Goal: Task Accomplishment & Management: Complete application form

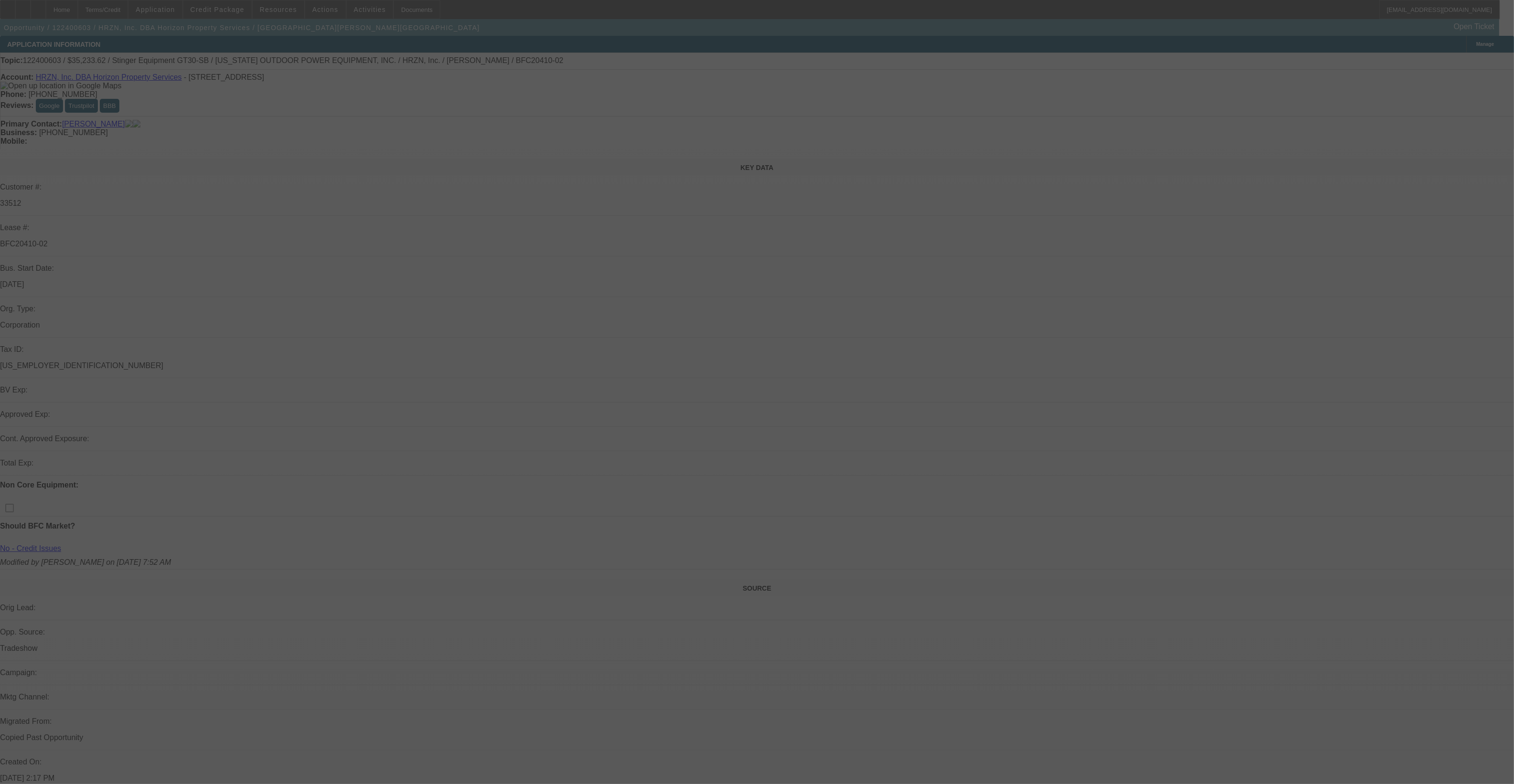
select select "0"
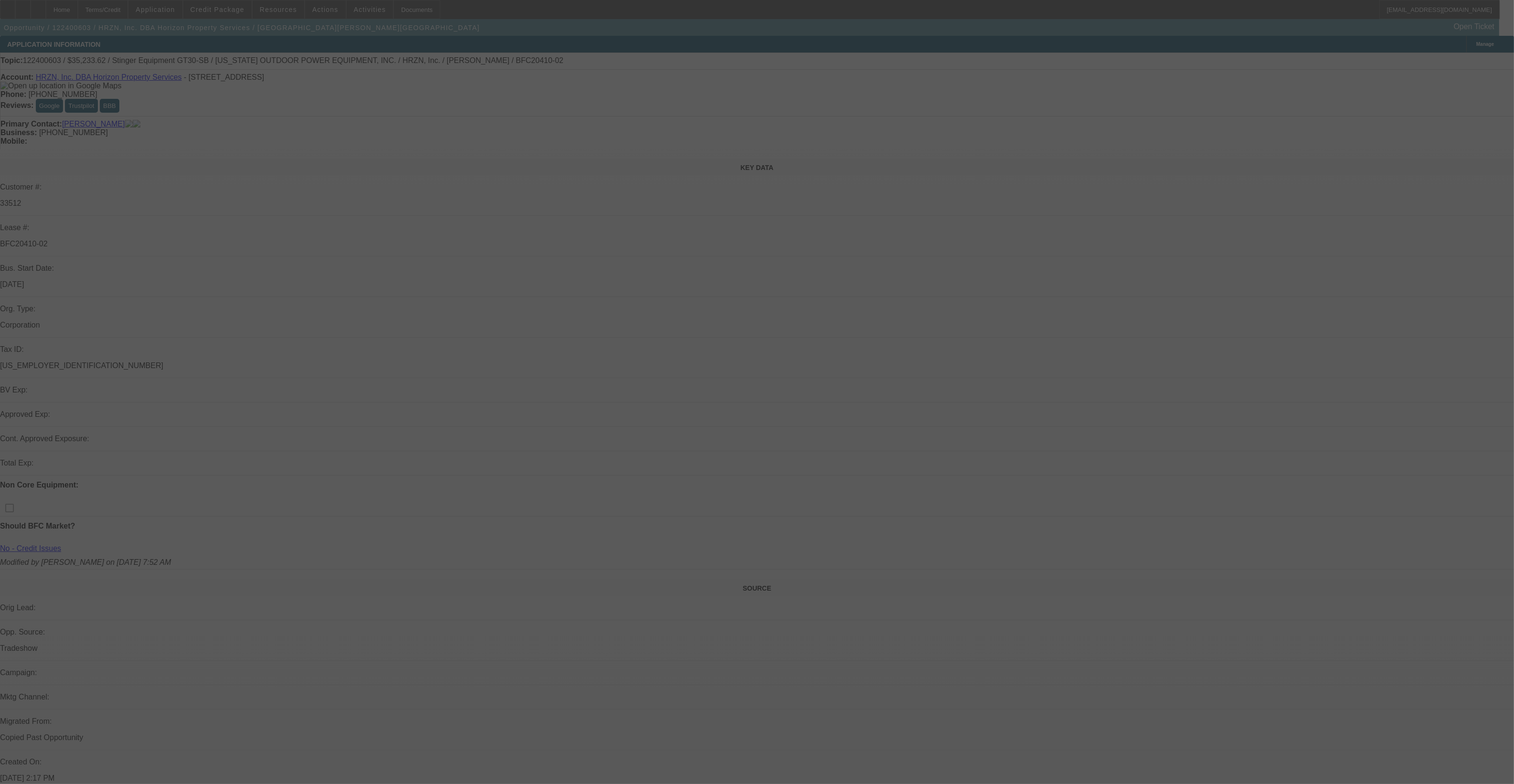
select select "0"
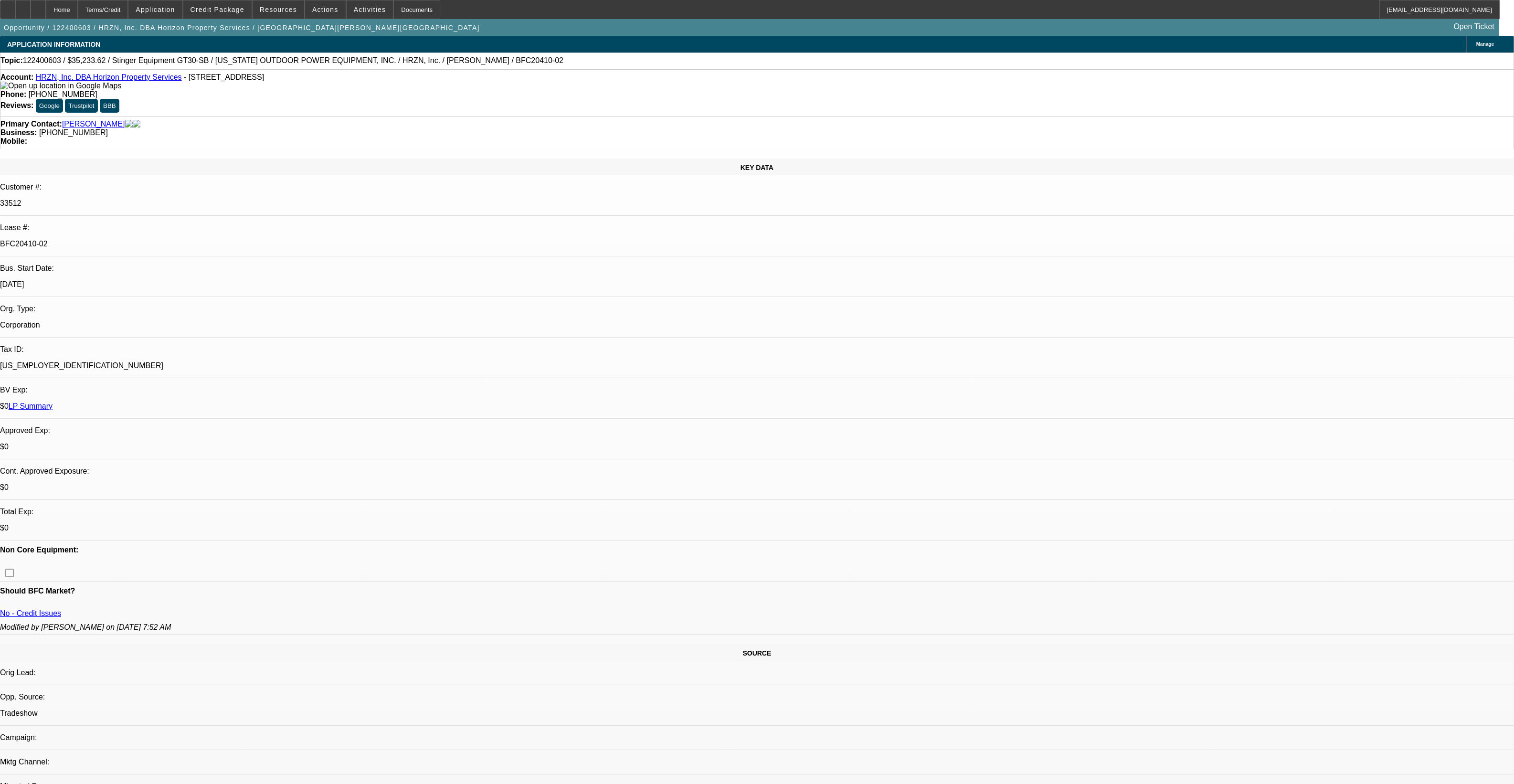
select select "1"
select select "6"
select select "1"
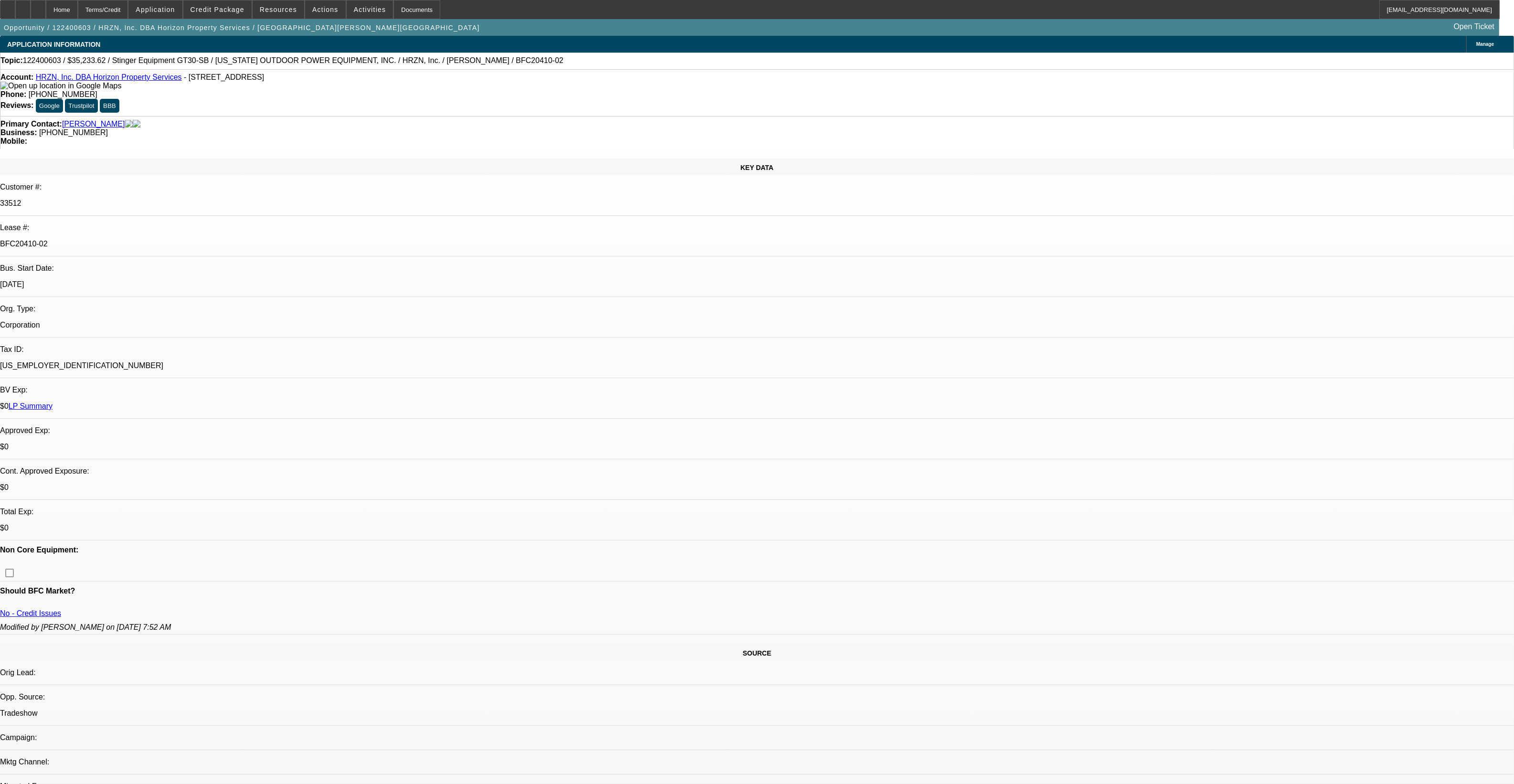
select select "6"
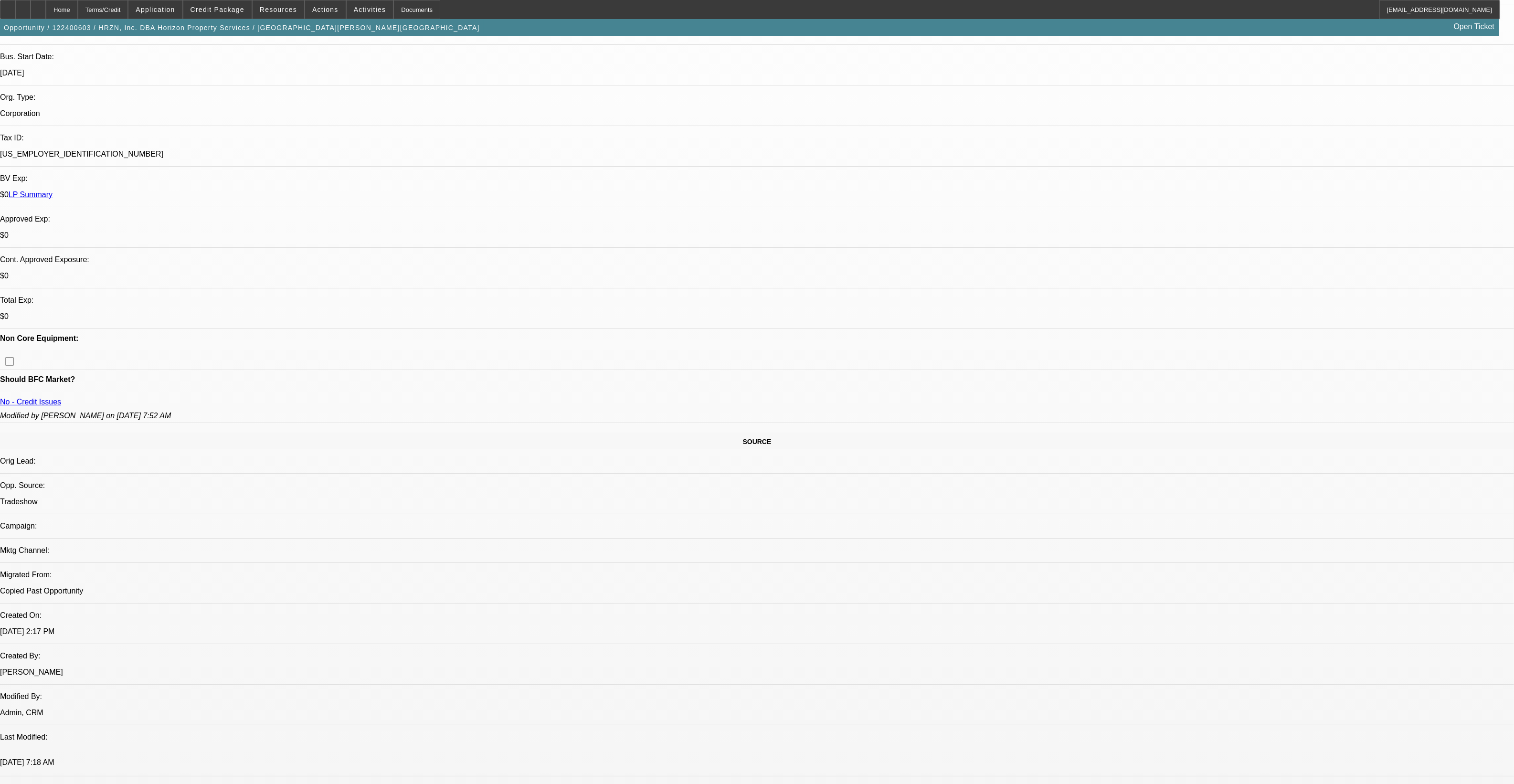
scroll to position [238, 0]
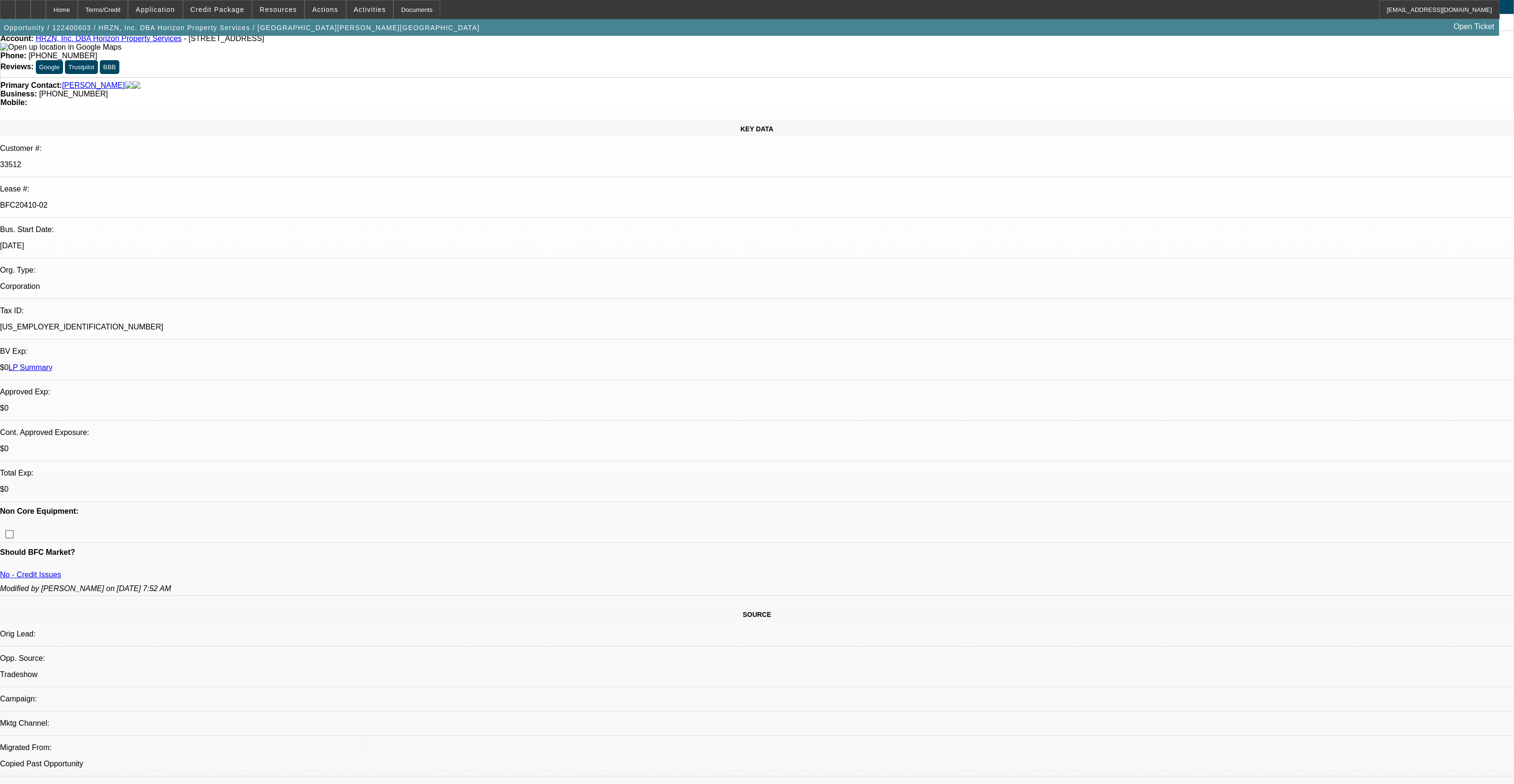
scroll to position [59, 0]
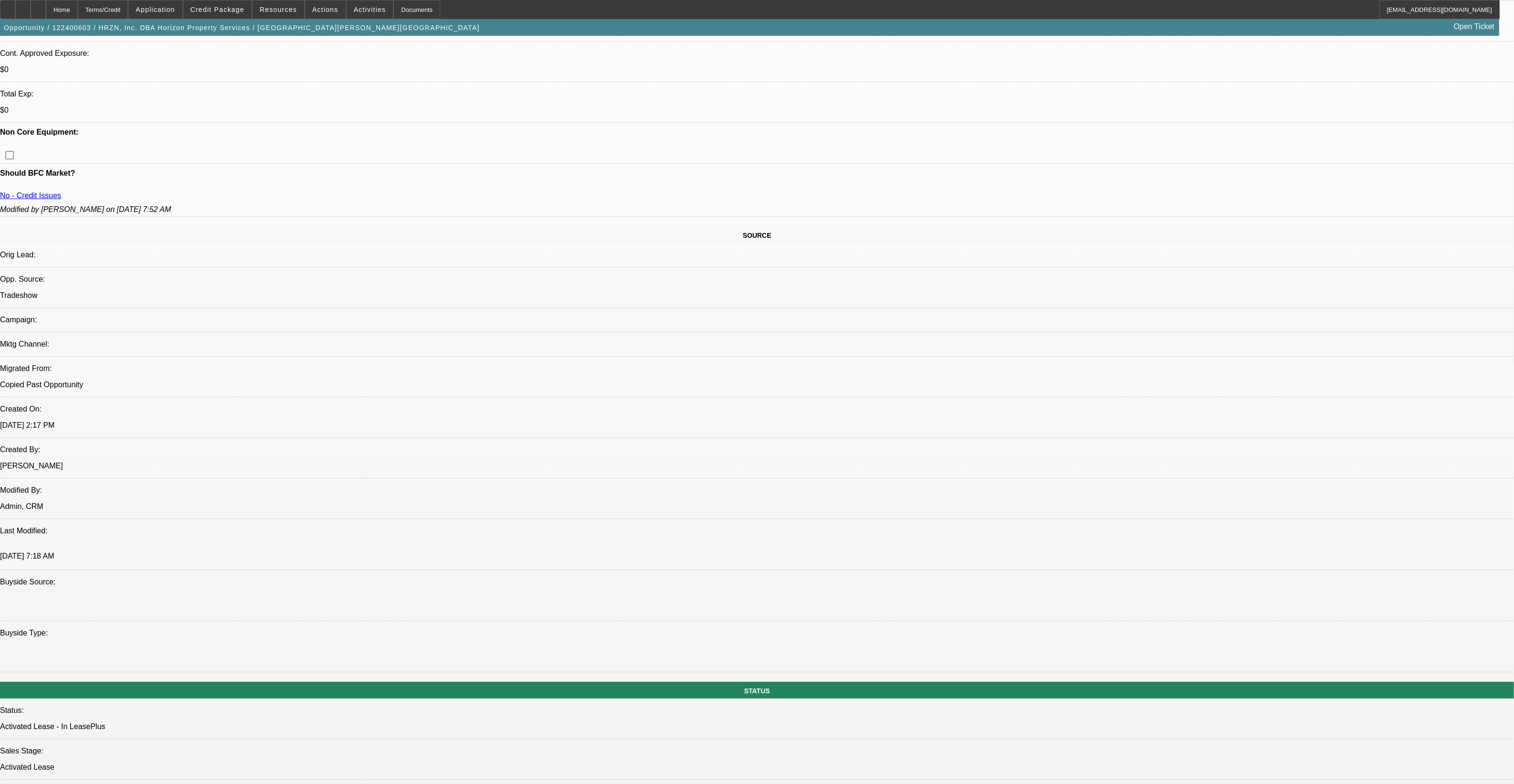
scroll to position [1312, 0]
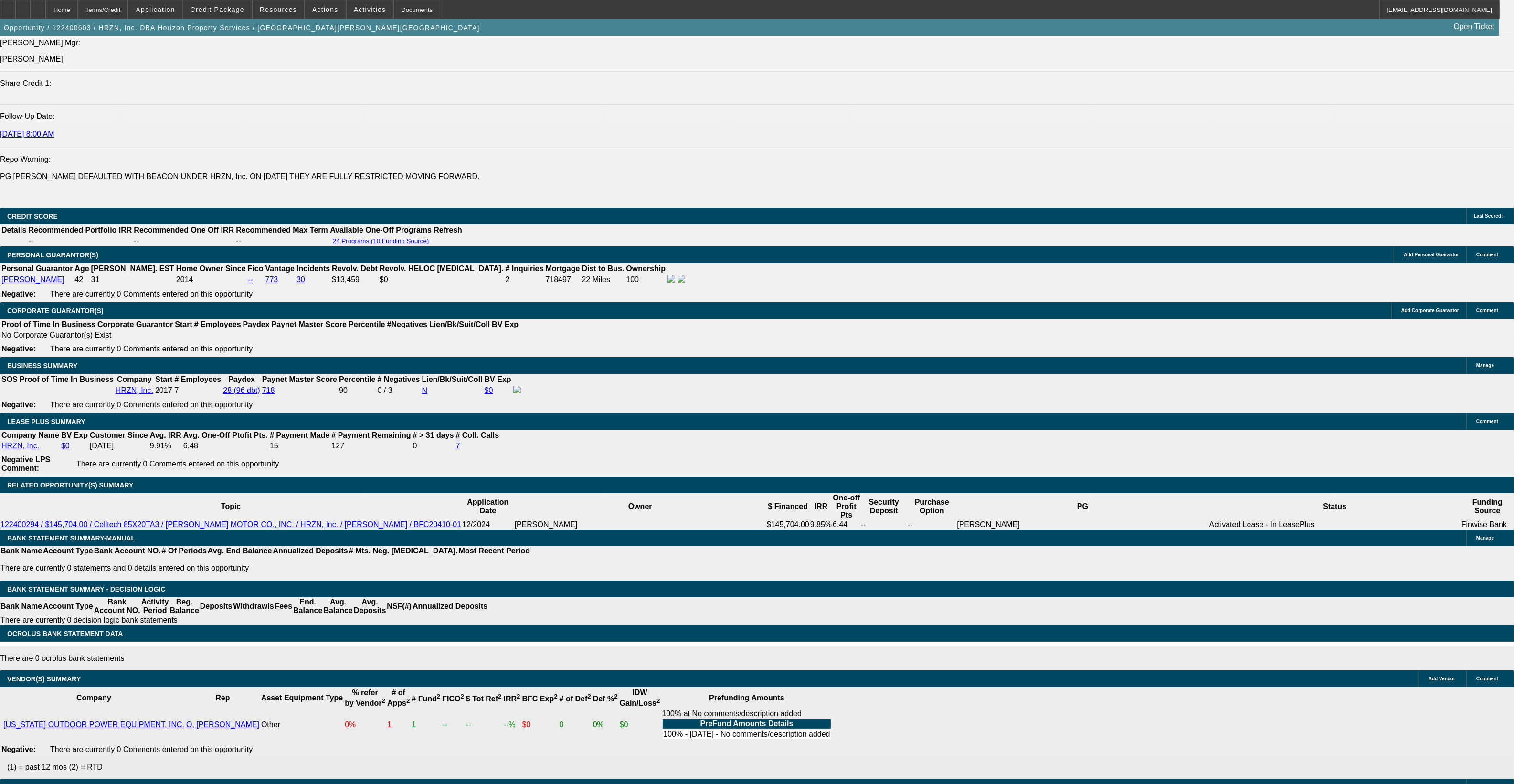
drag, startPoint x: 724, startPoint y: 417, endPoint x: 728, endPoint y: 385, distance: 32.2
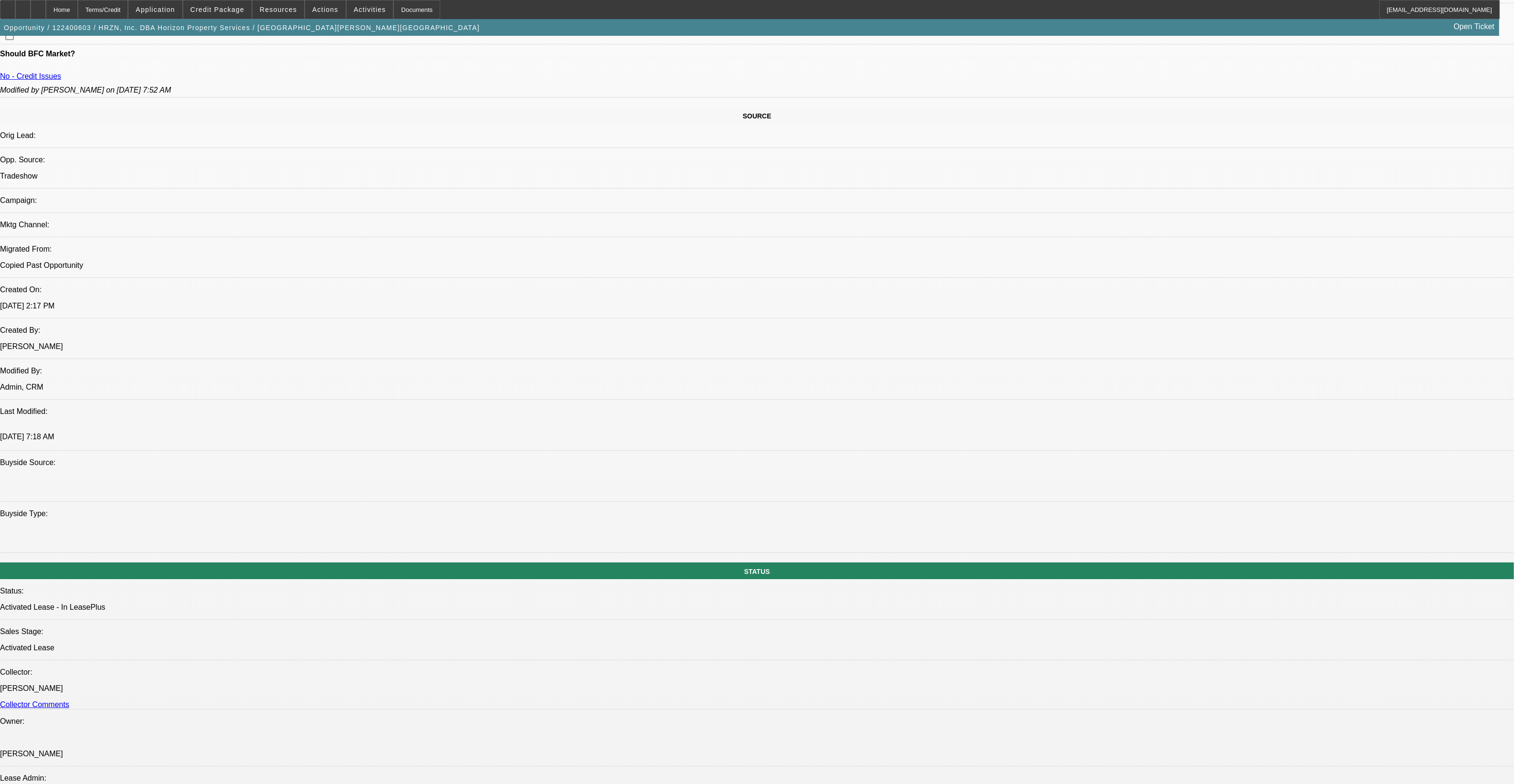
scroll to position [477, 0]
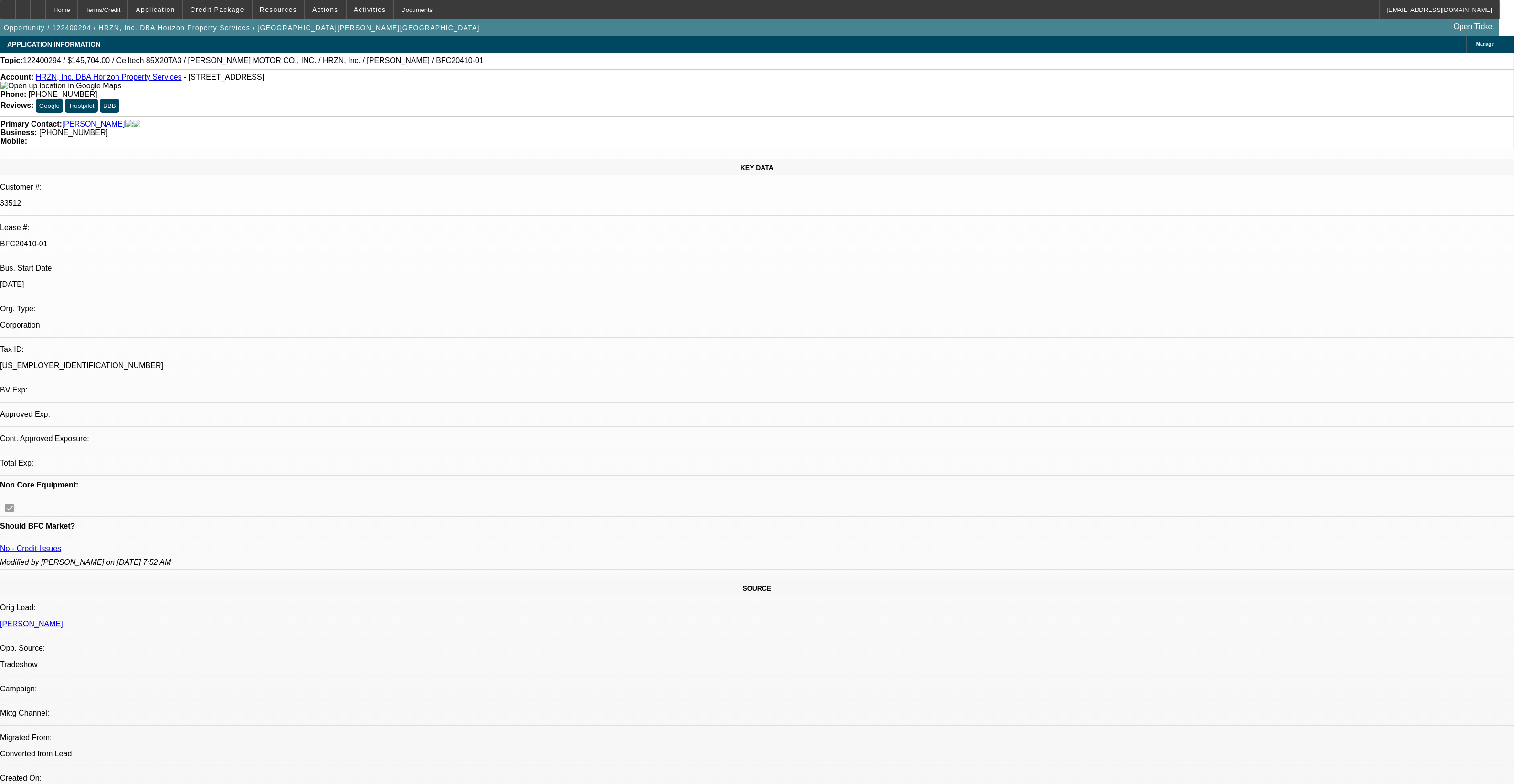
select select "0"
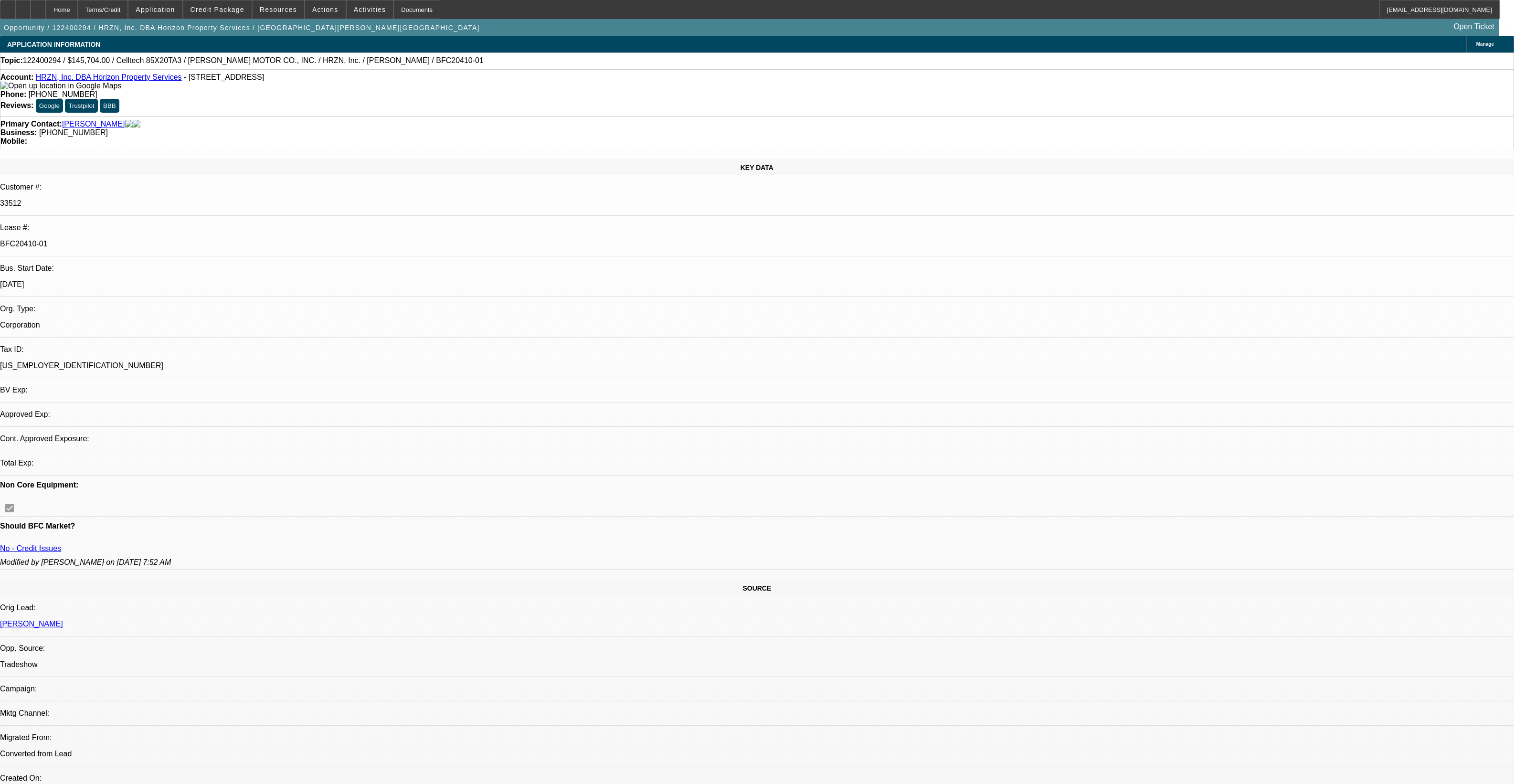
select select "0"
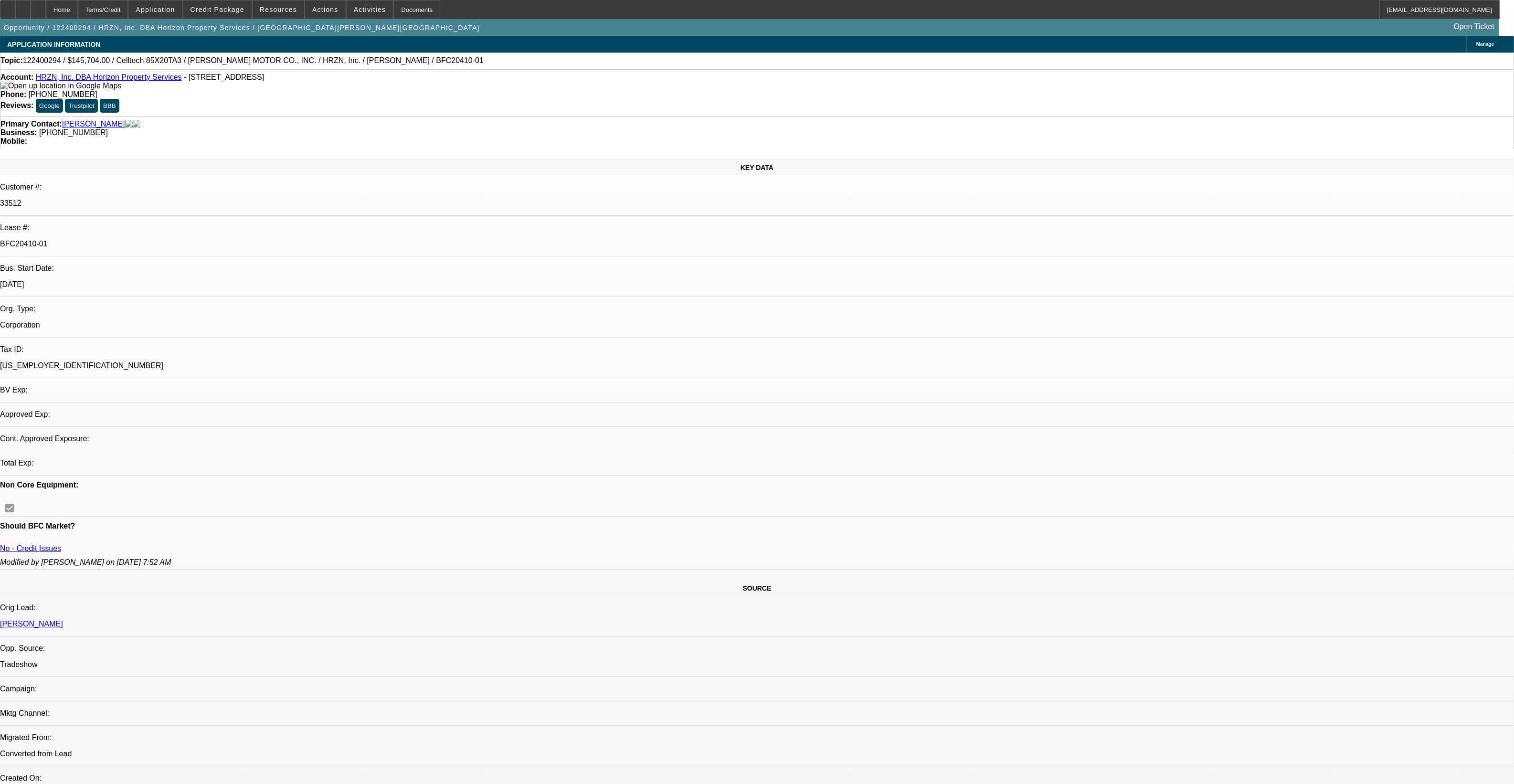
select select "2"
select select "0.1"
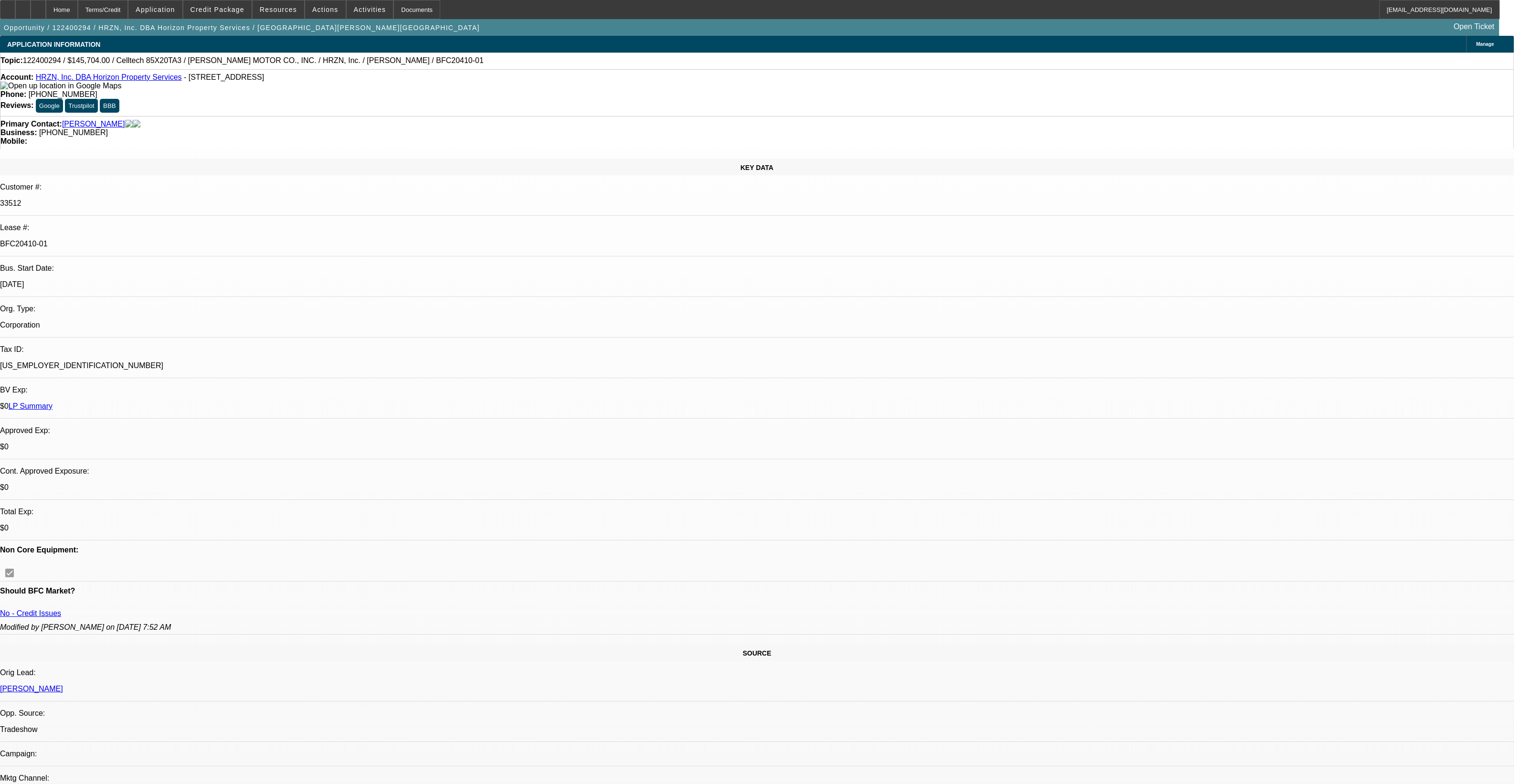
select select "1"
select select "6"
select select "1"
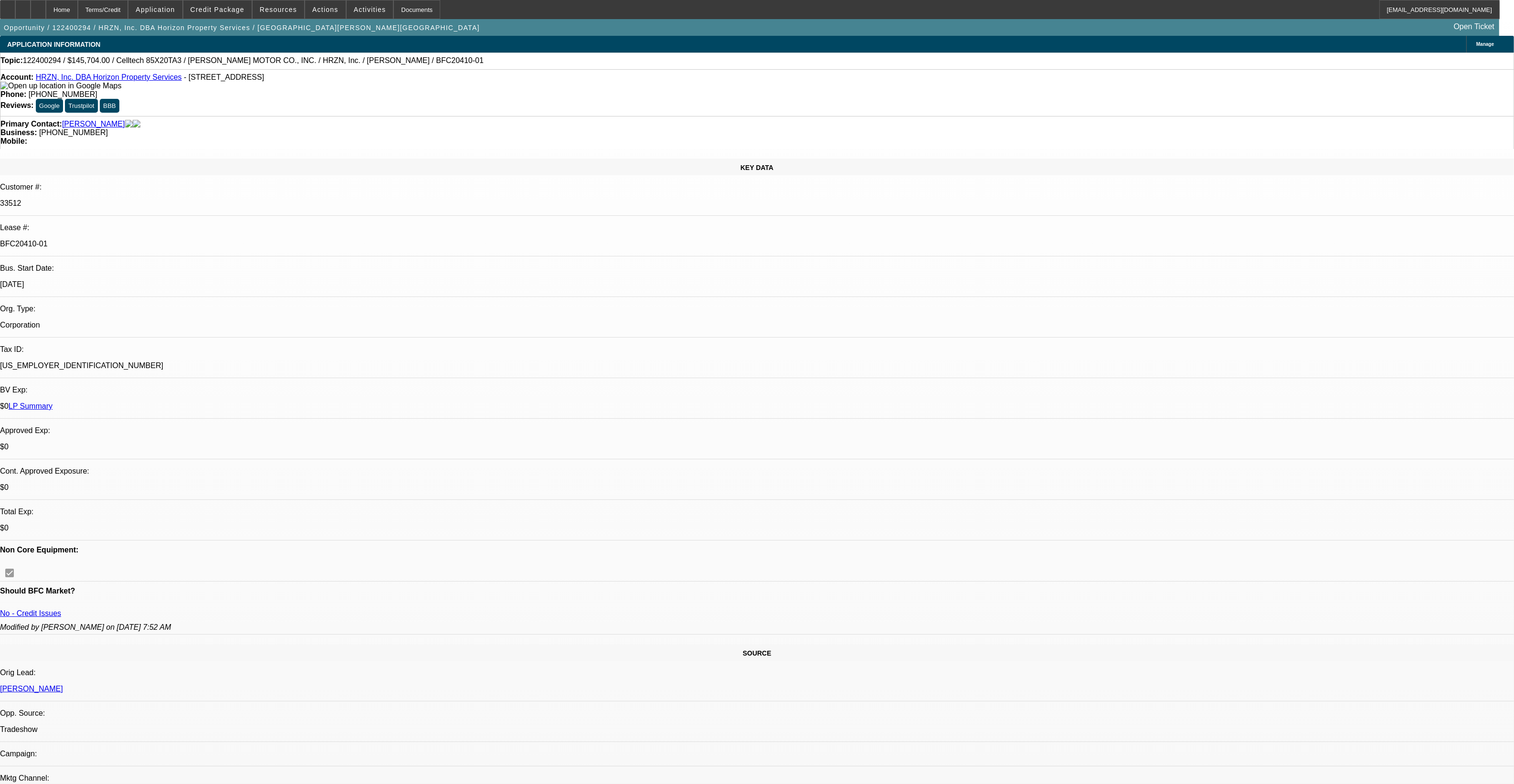
select select "6"
select select "1"
select select "6"
select select "1"
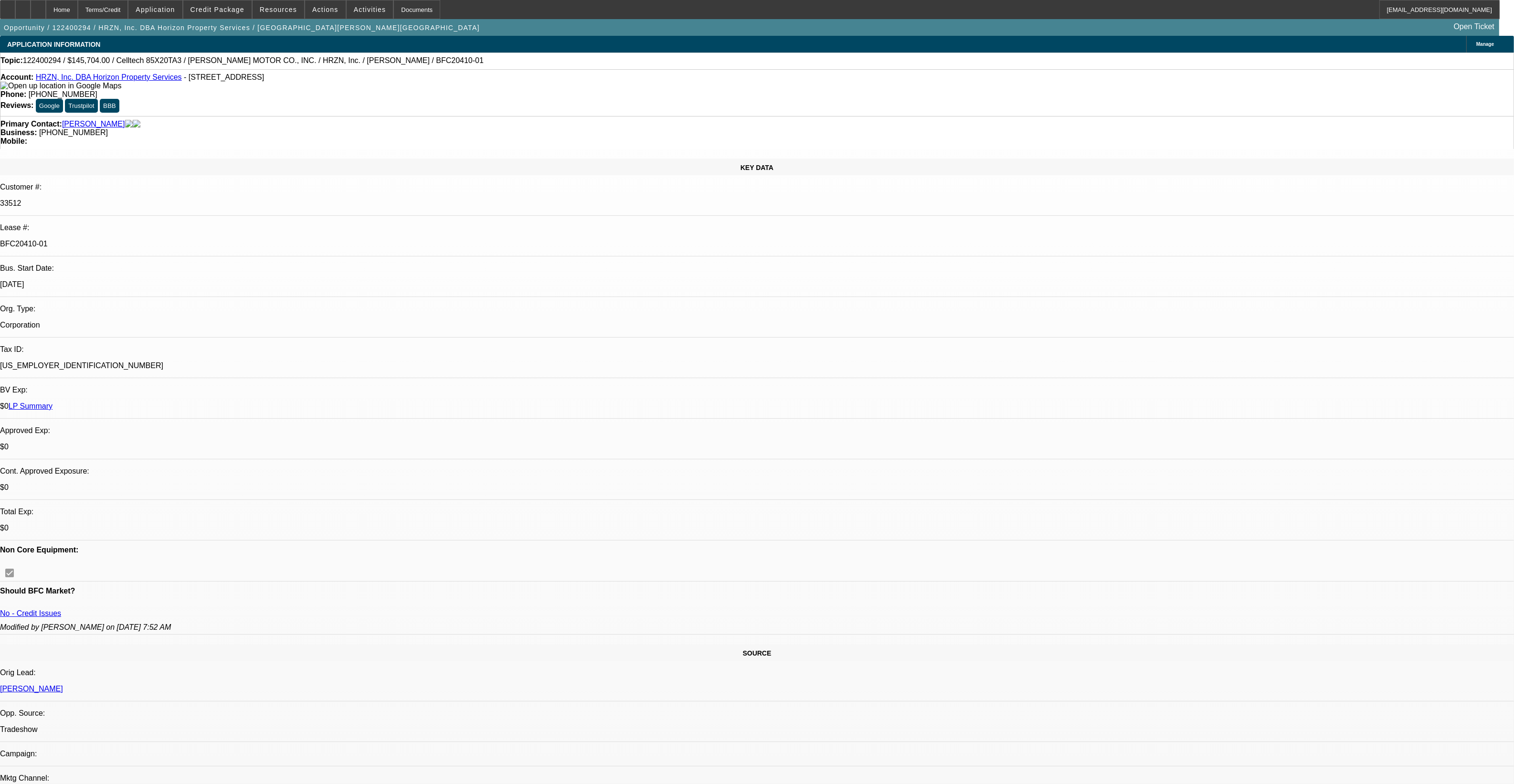
select select "2"
select select "4"
click at [154, 79] on link "HRZN, Inc. DBA Horizon Property Services" at bounding box center [109, 77] width 146 height 8
click at [233, 4] on span at bounding box center [218, 9] width 69 height 23
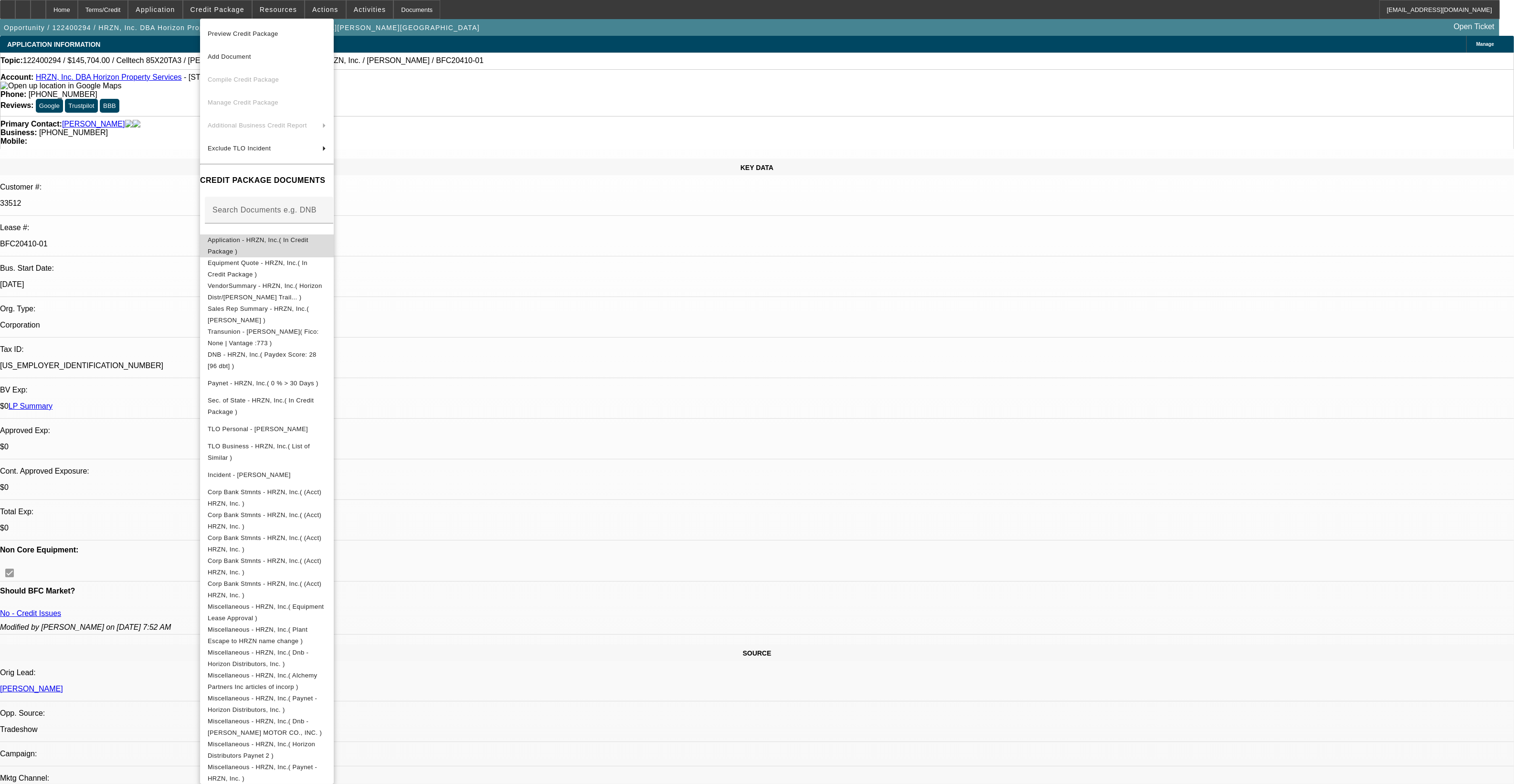
click at [326, 240] on span "Application - HRZN, Inc.( In Credit Package )" at bounding box center [267, 245] width 119 height 23
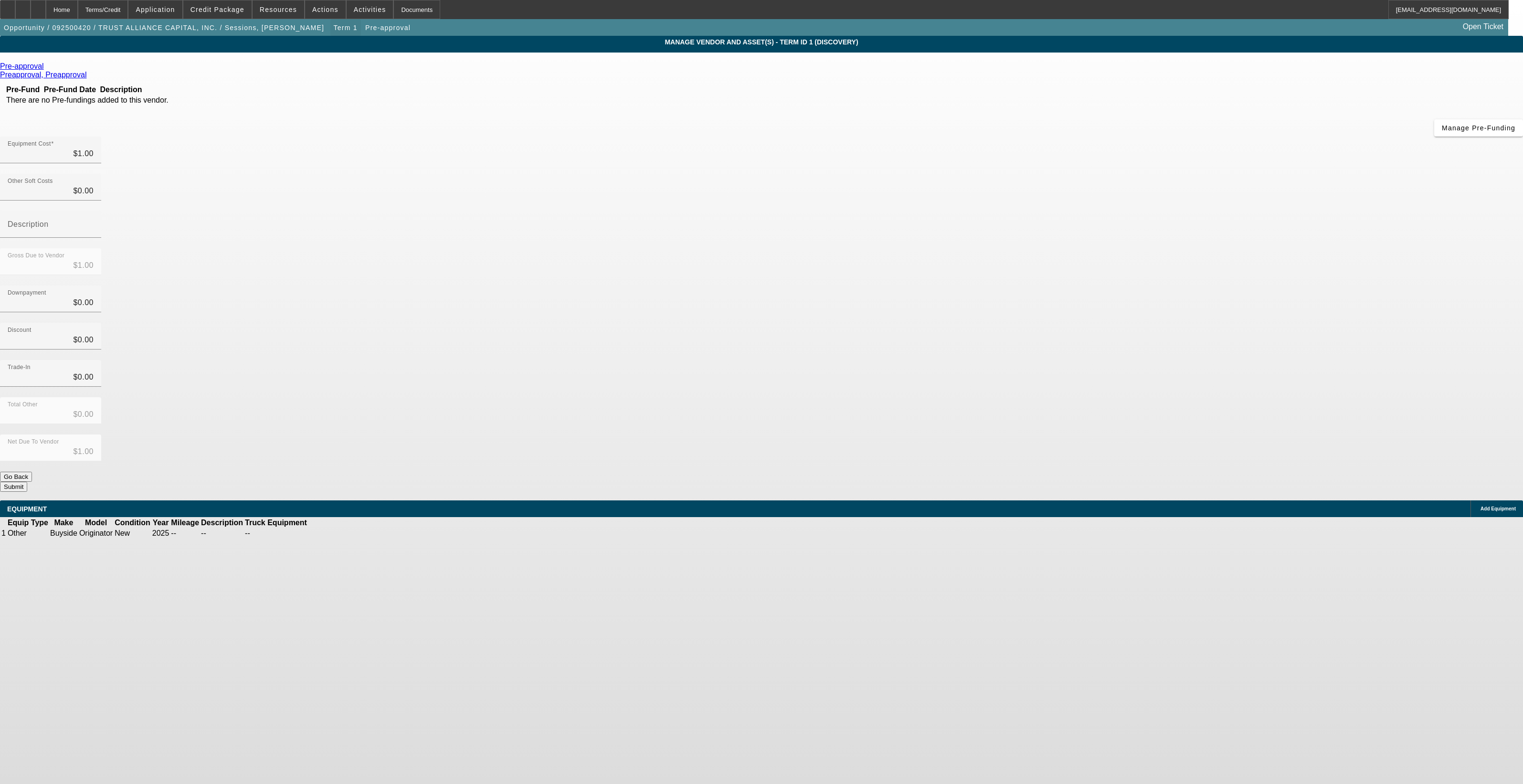
click at [330, 32] on span "button" at bounding box center [345, 28] width 31 height 23
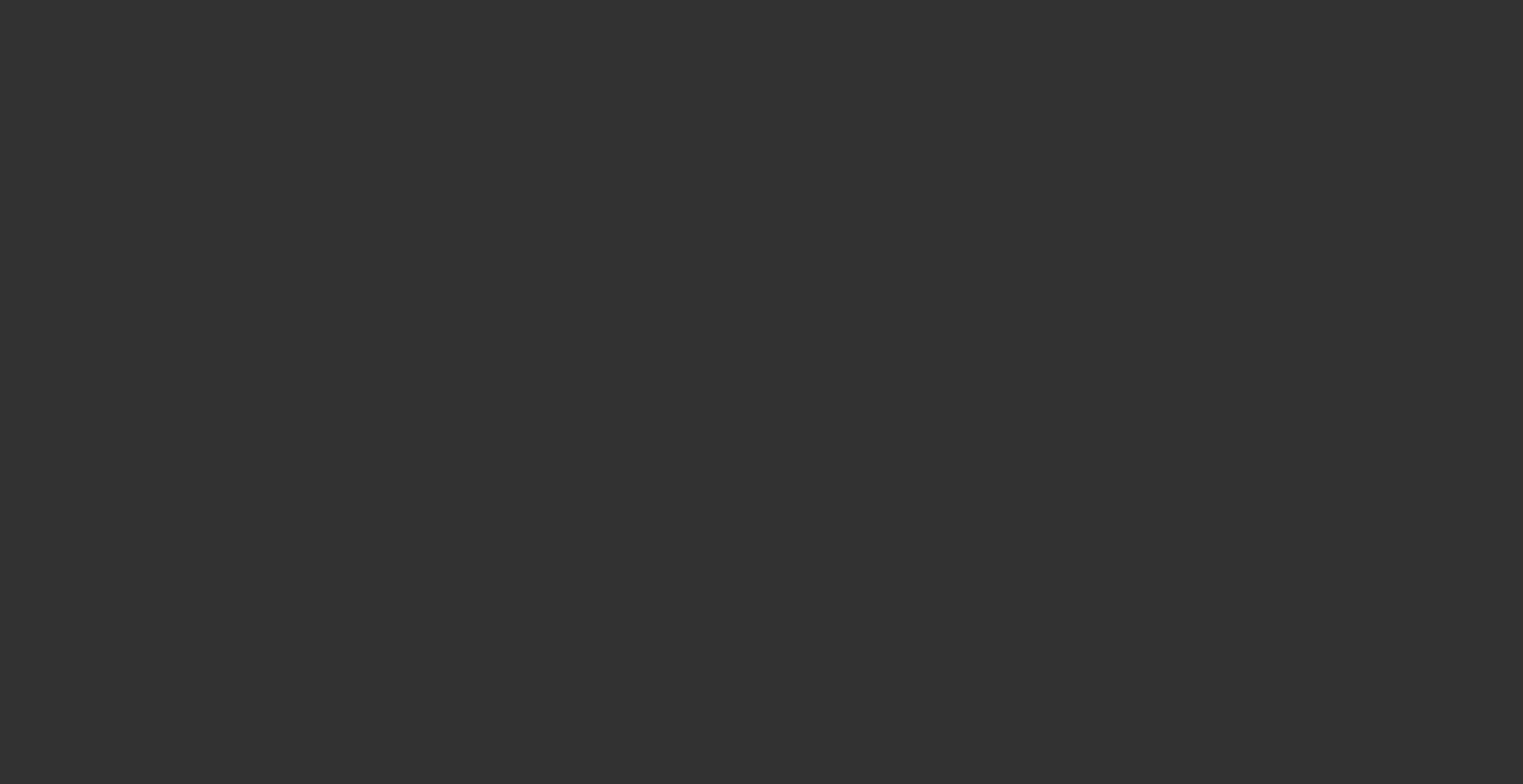
click at [722, 146] on div at bounding box center [761, 392] width 1523 height 784
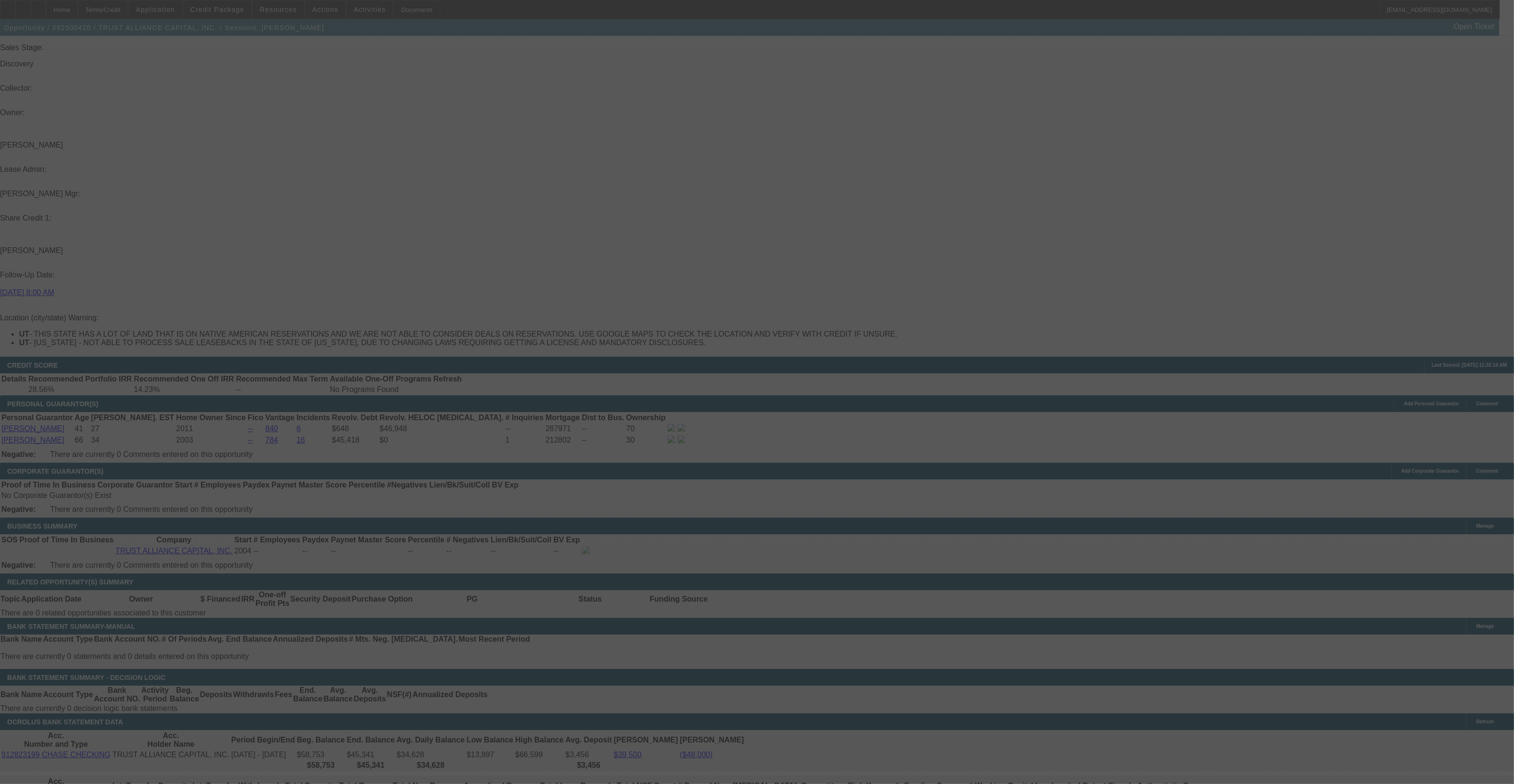
scroll to position [1113, 0]
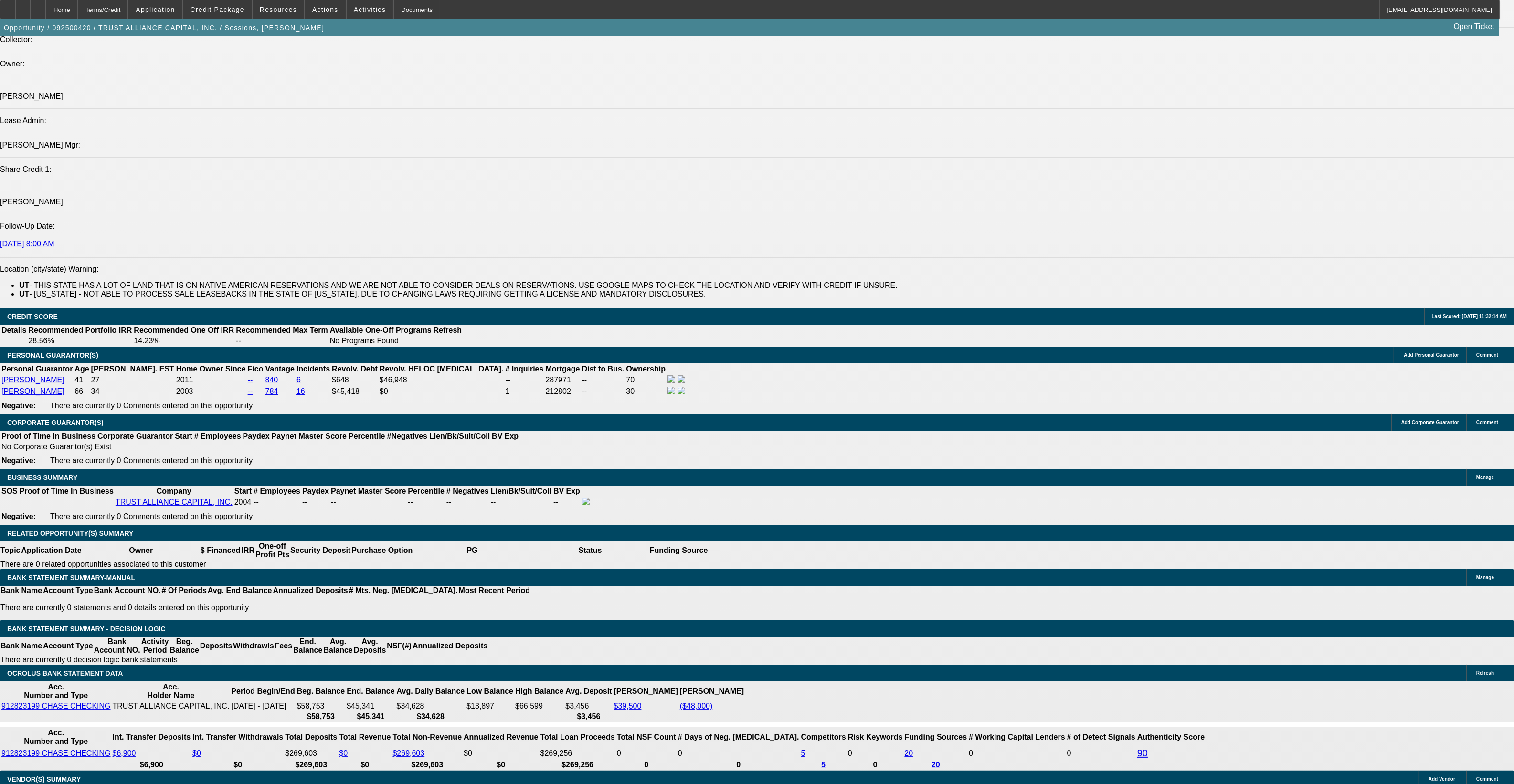
select select "0"
select select "2"
select select "0"
select select "6"
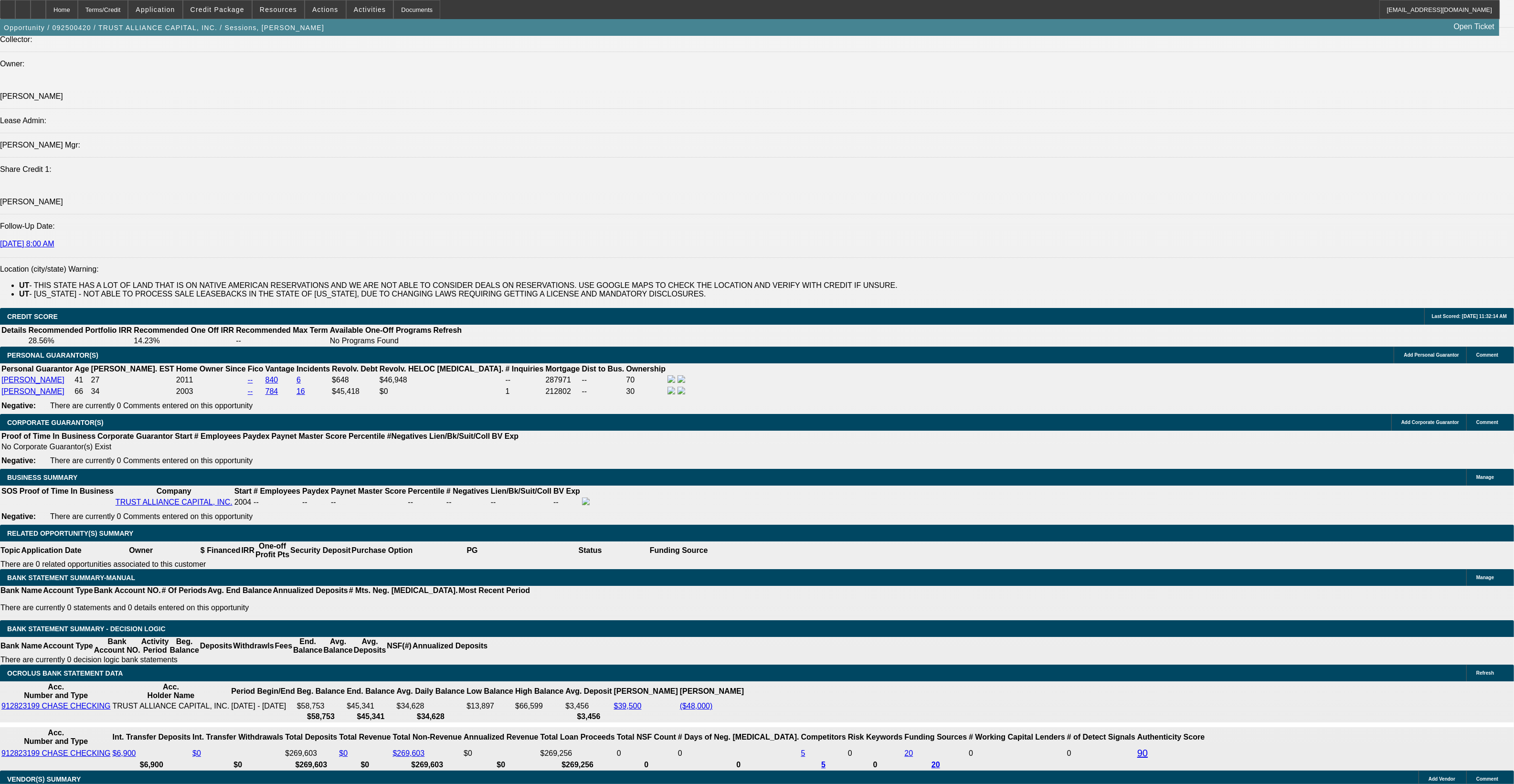
drag, startPoint x: 289, startPoint y: 524, endPoint x: 370, endPoint y: 521, distance: 81.1
type input "UNKNOWN"
type input "1"
type input "$0.16"
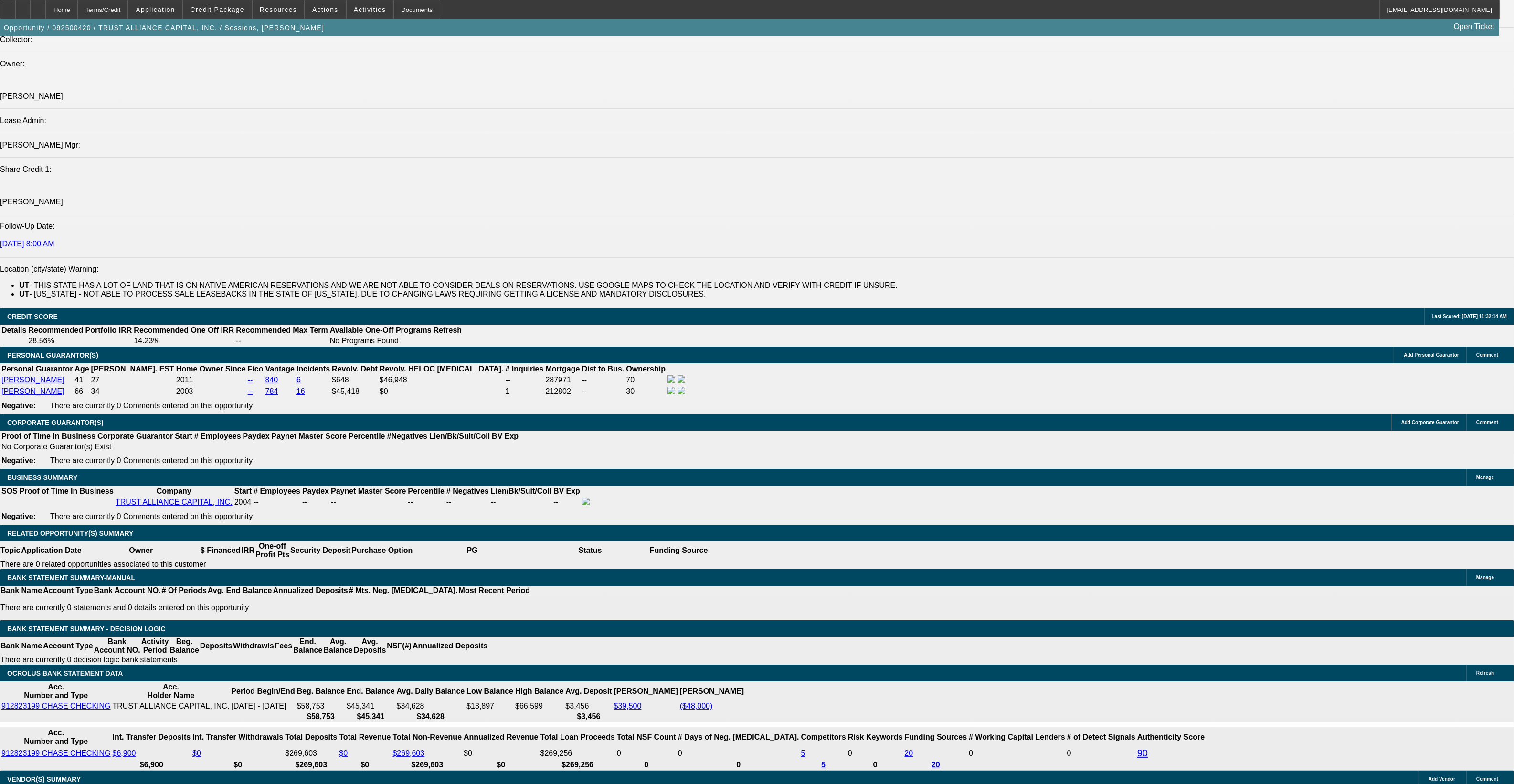
type input "$0.08"
type input "10"
type input "$0.18"
type input "$0.09"
type input "10"
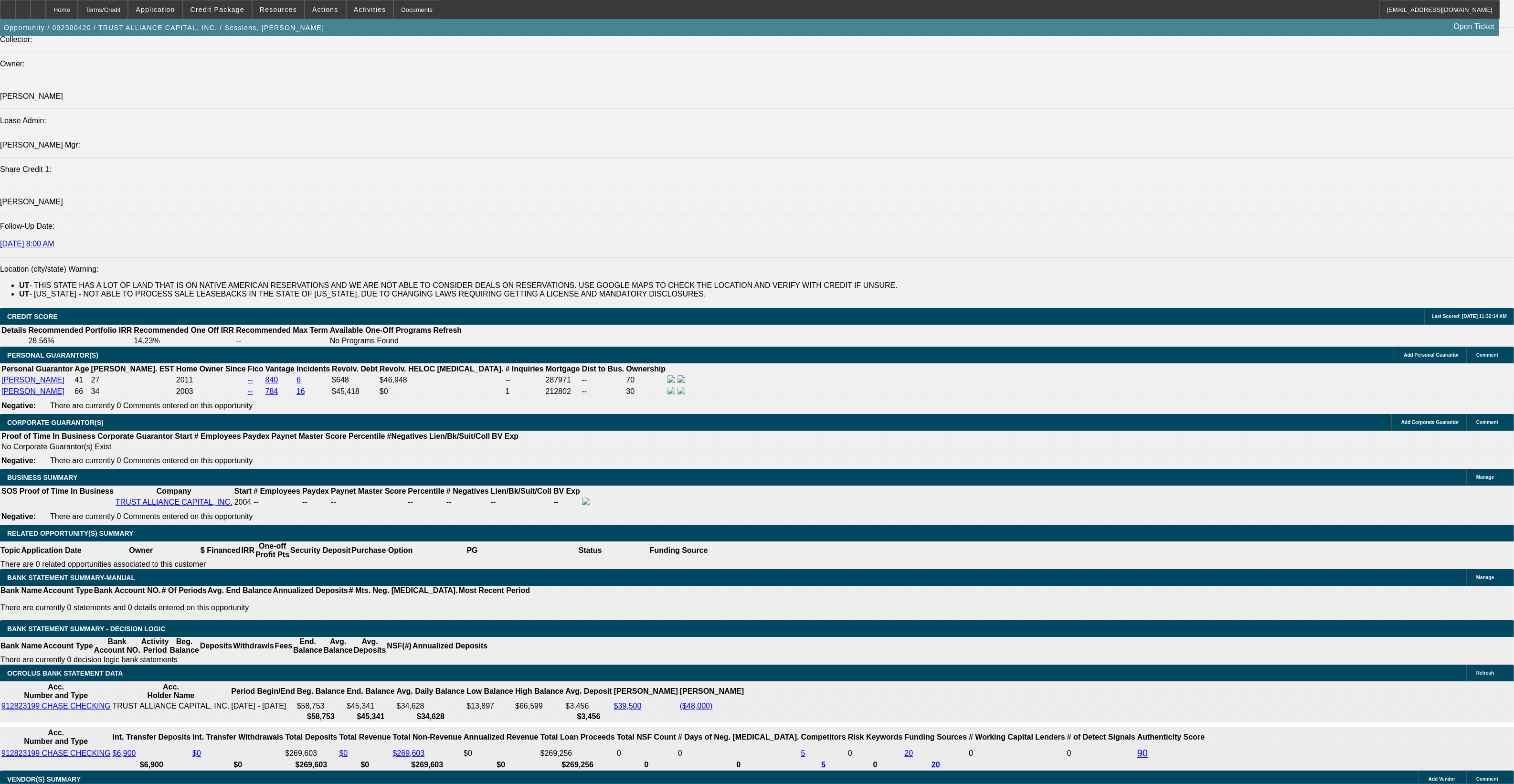
select select "0"
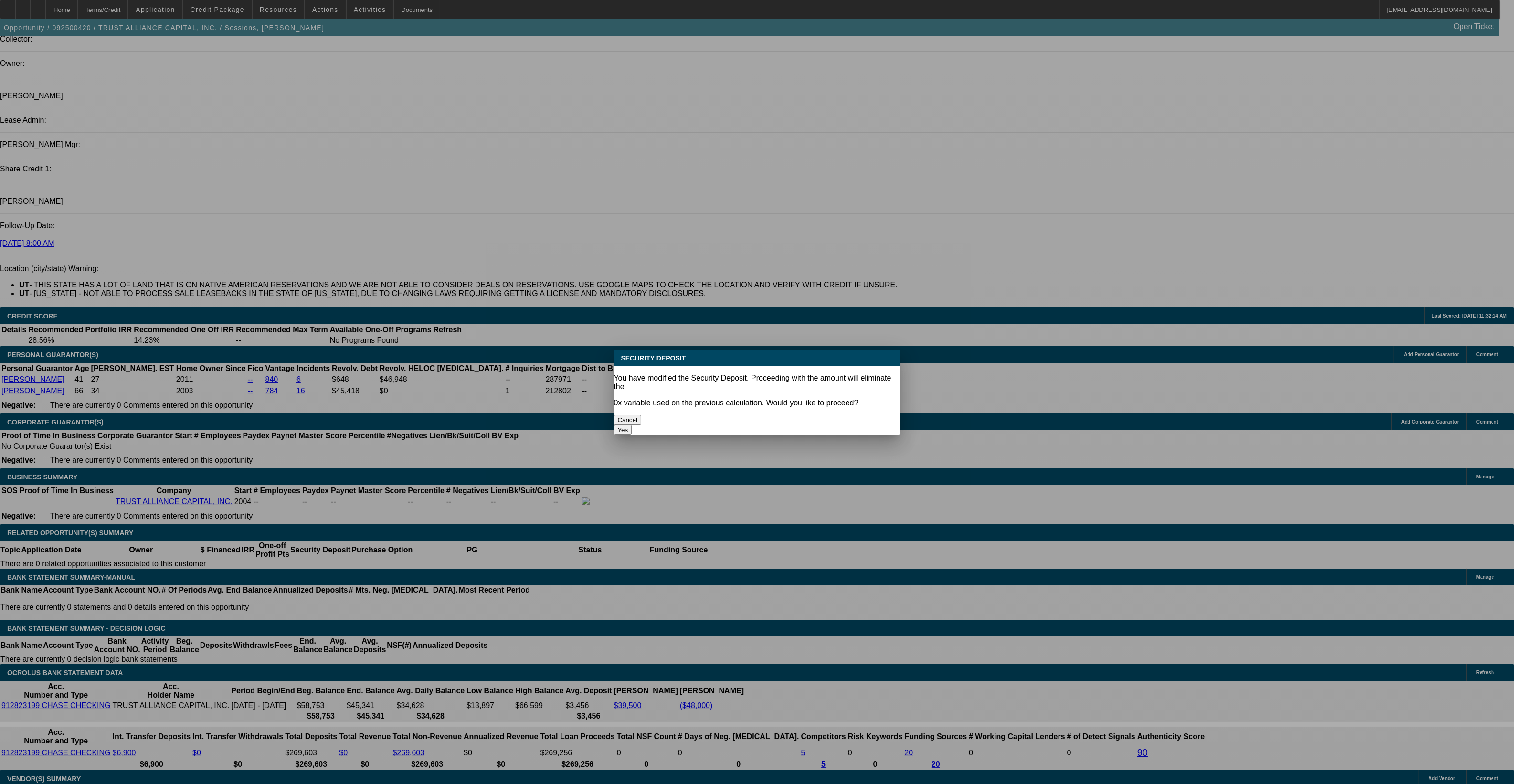
scroll to position [0, 0]
click at [632, 424] on button "Yes" at bounding box center [623, 429] width 19 height 10
type input "$0.00"
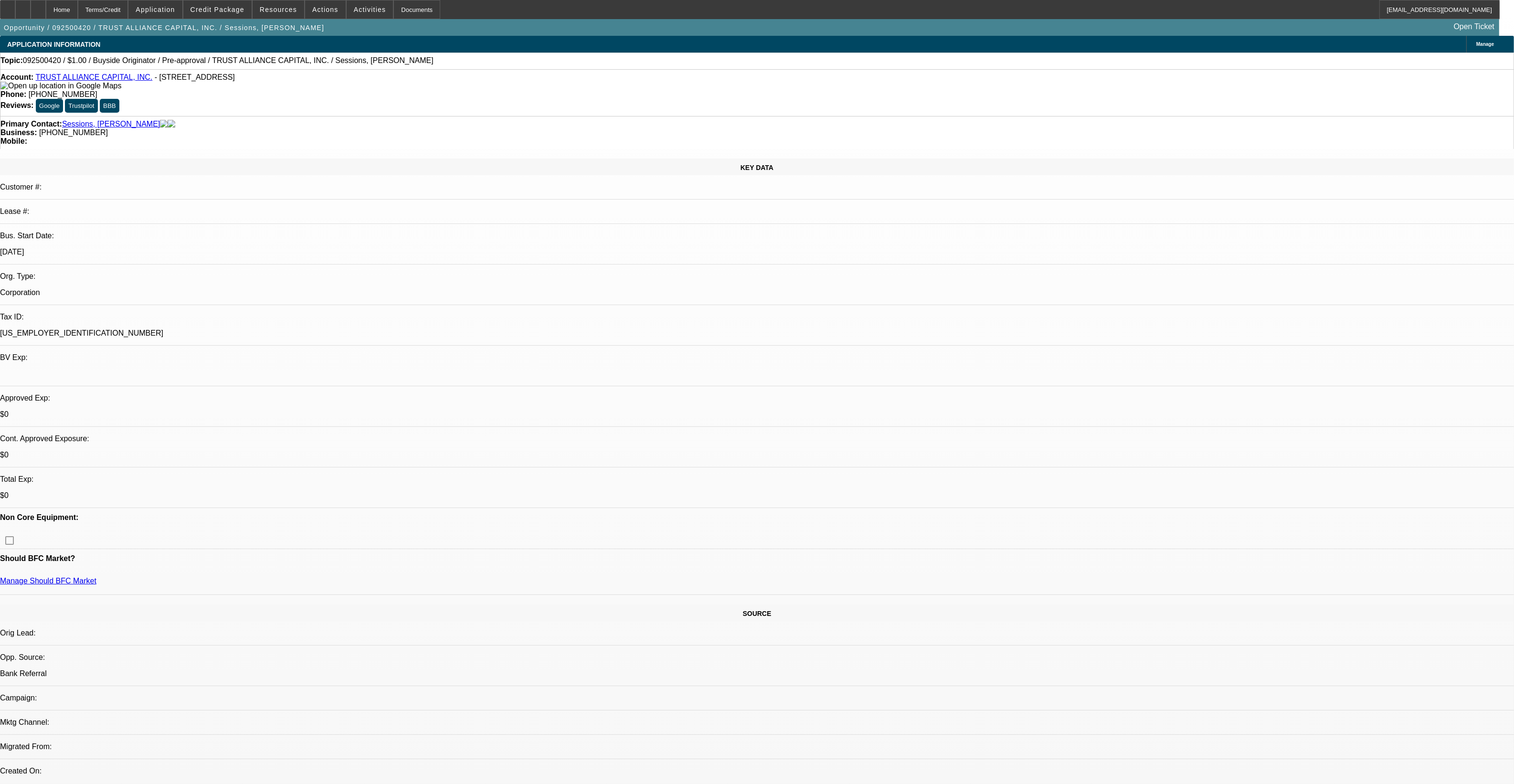
scroll to position [1113, 0]
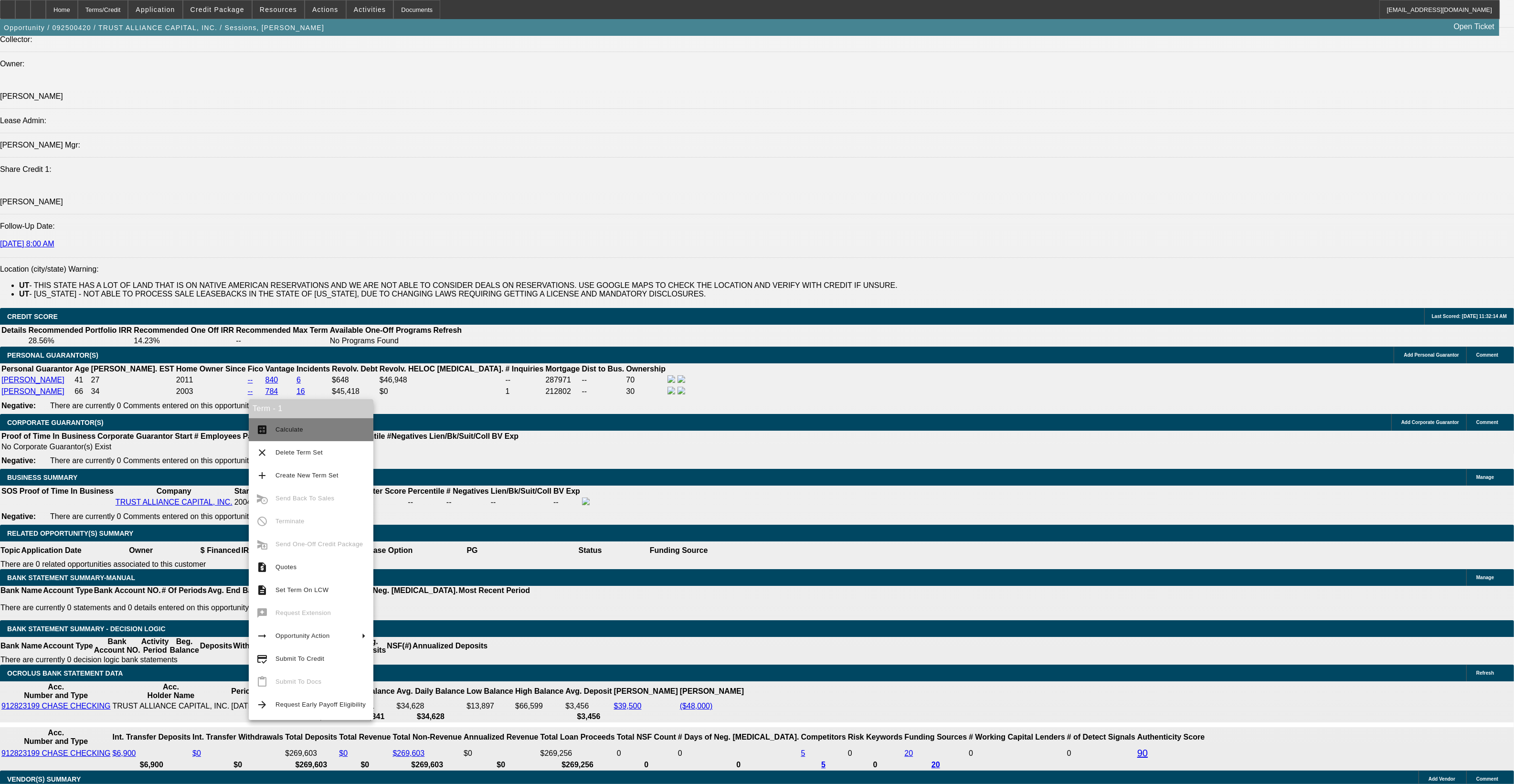
click at [269, 421] on button "calculate Calculate" at bounding box center [311, 429] width 124 height 23
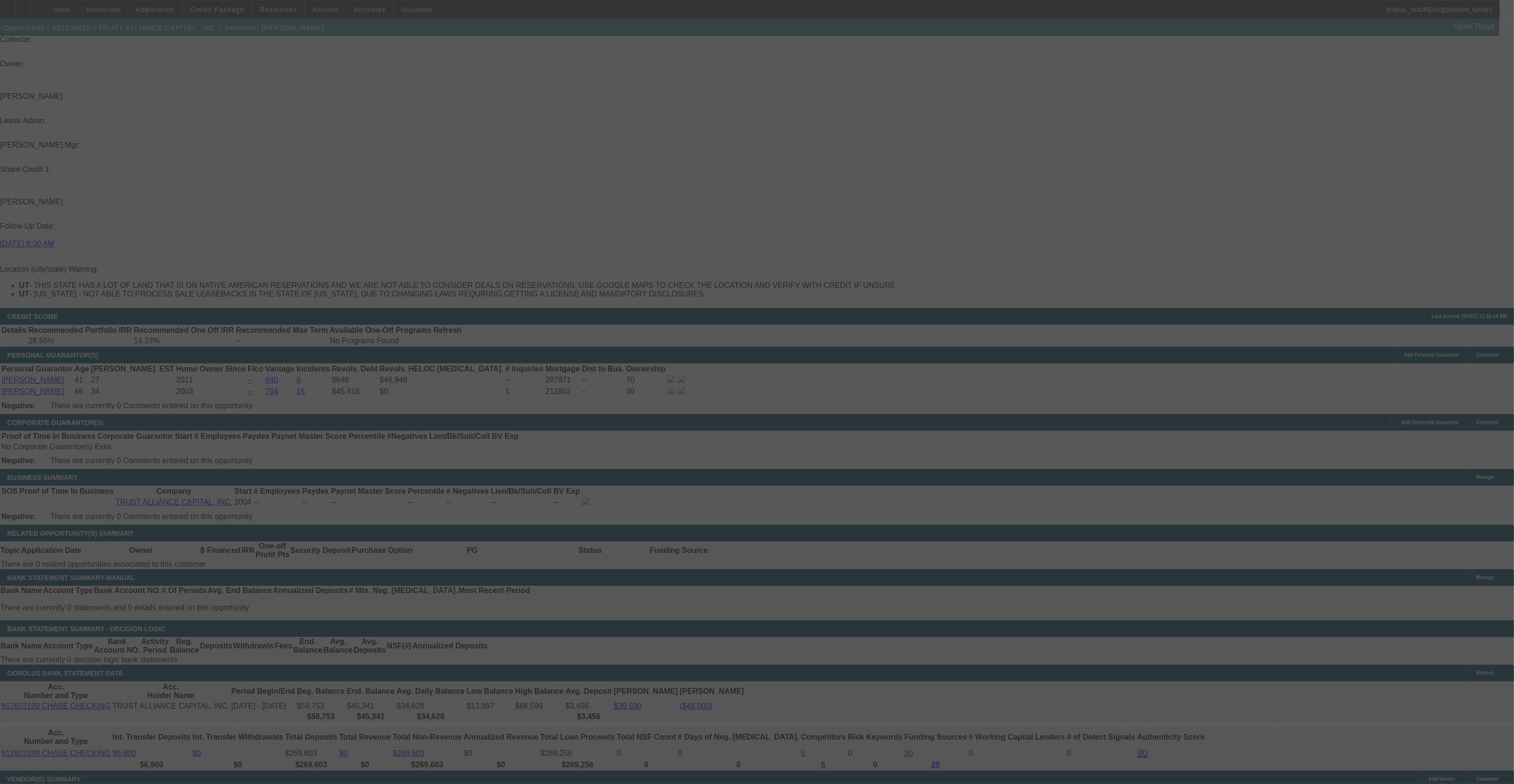
select select "0"
select select "2"
select select "0"
select select "6"
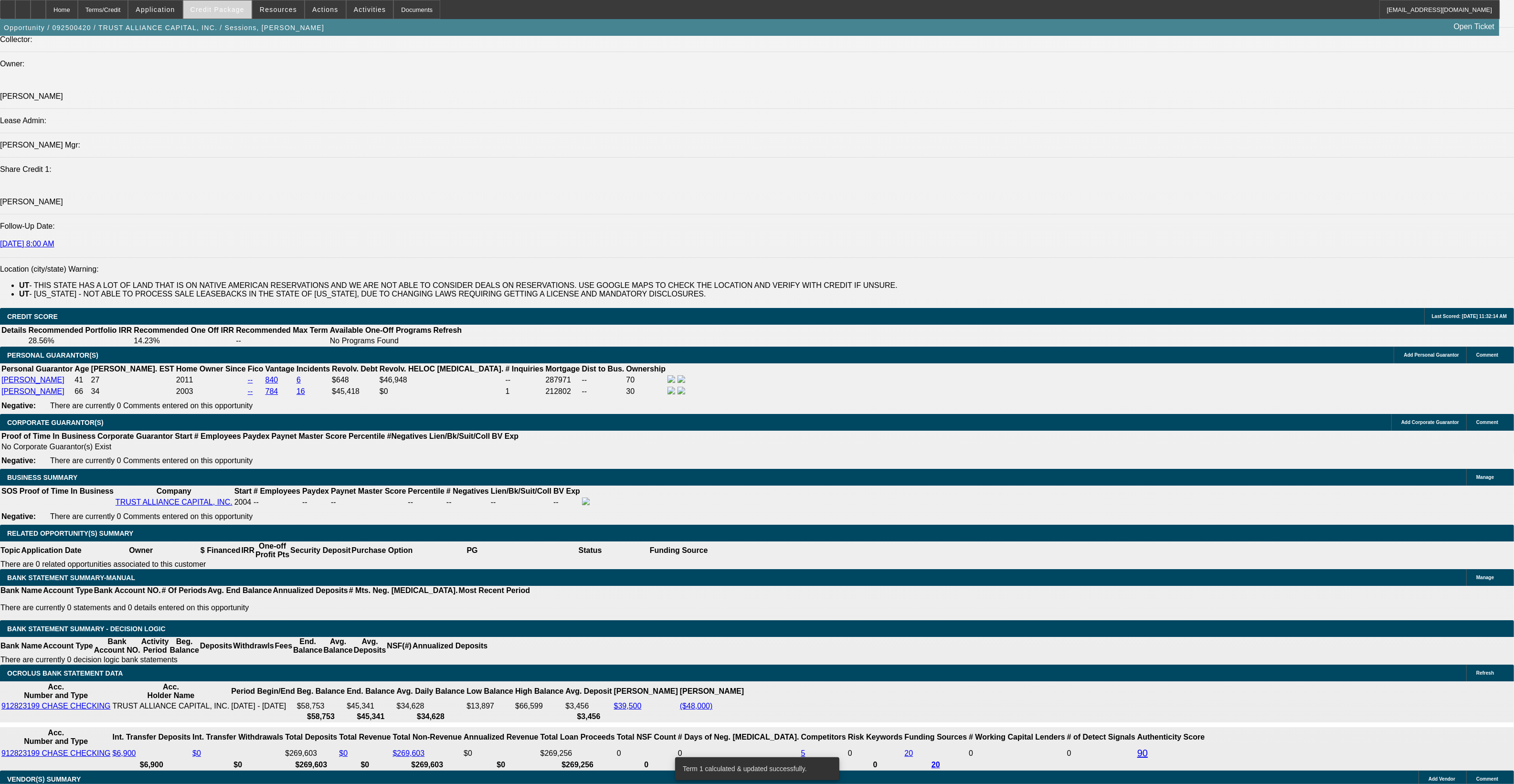
click at [223, 6] on button "Credit Package" at bounding box center [218, 10] width 69 height 19
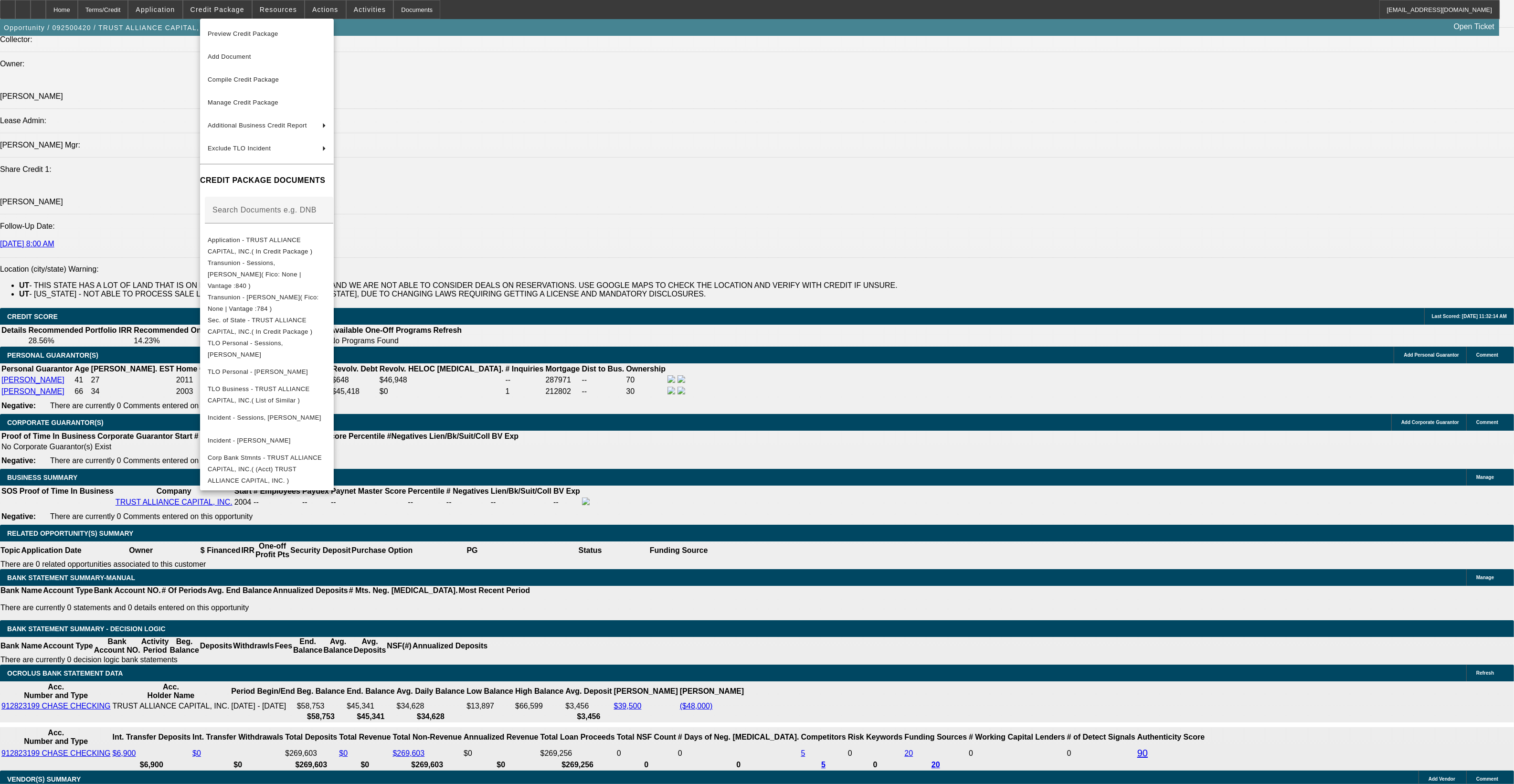
drag, startPoint x: 581, startPoint y: 334, endPoint x: 594, endPoint y: 340, distance: 14.3
click at [583, 334] on div at bounding box center [757, 392] width 1514 height 784
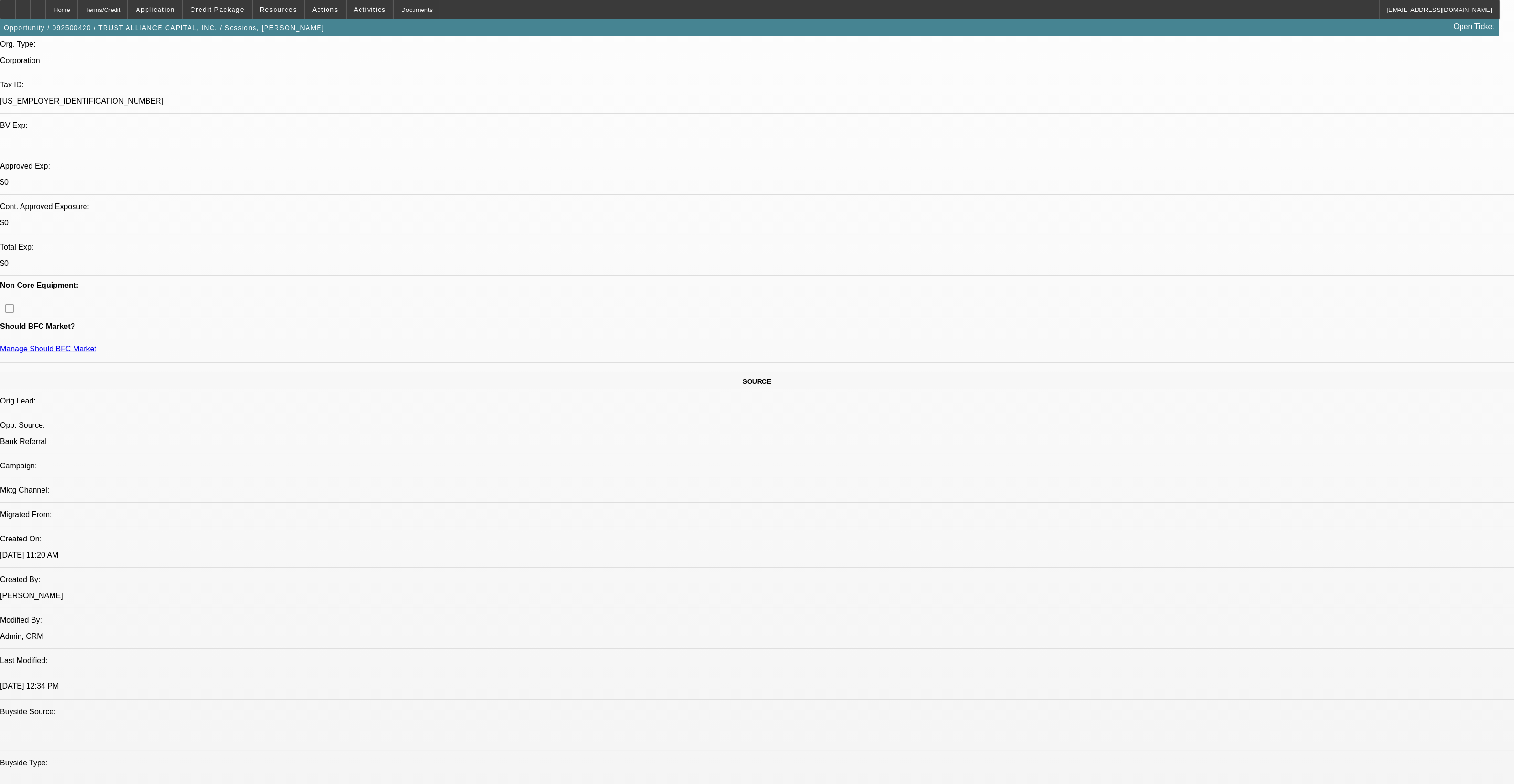
scroll to position [99, 0]
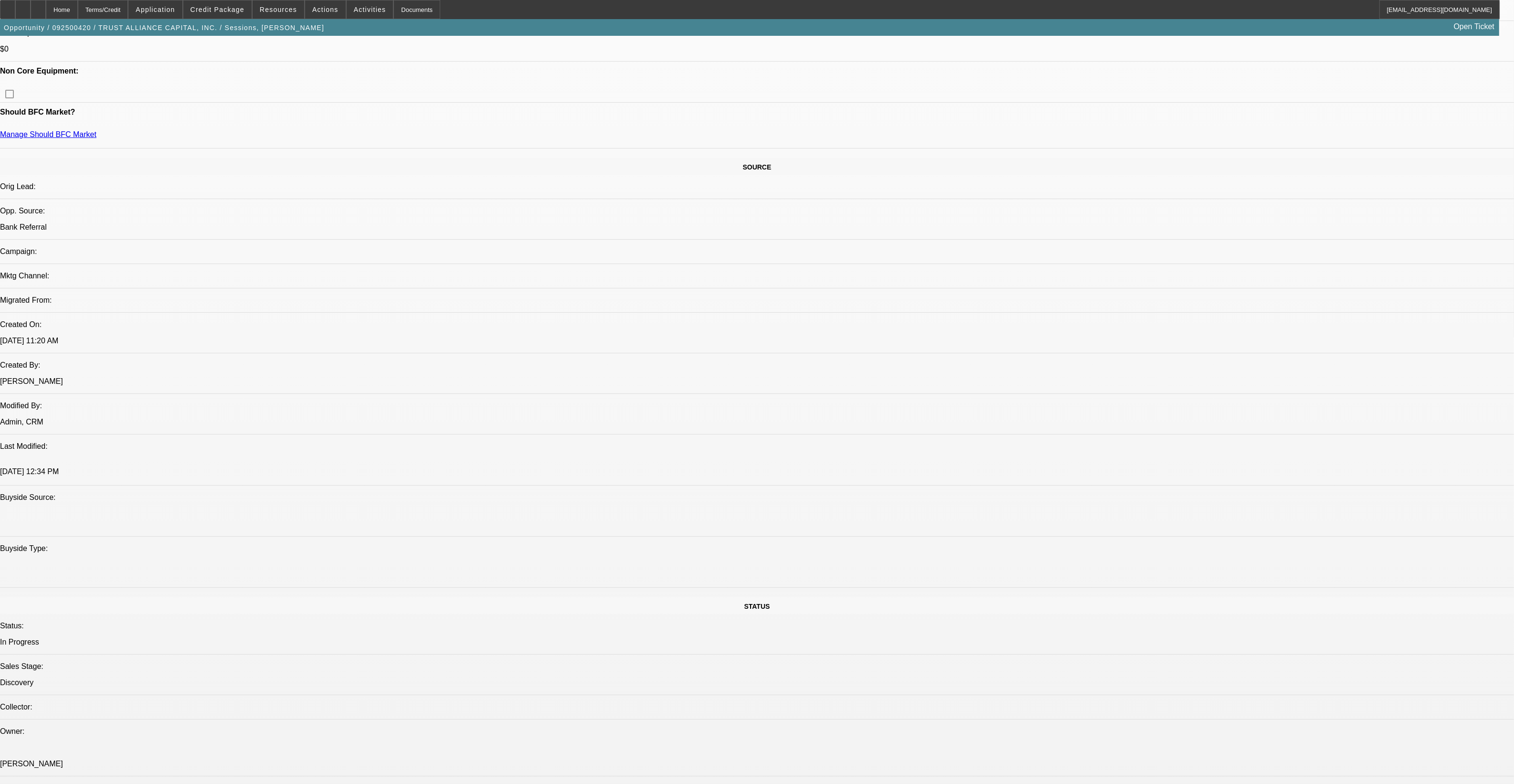
scroll to position [418, 0]
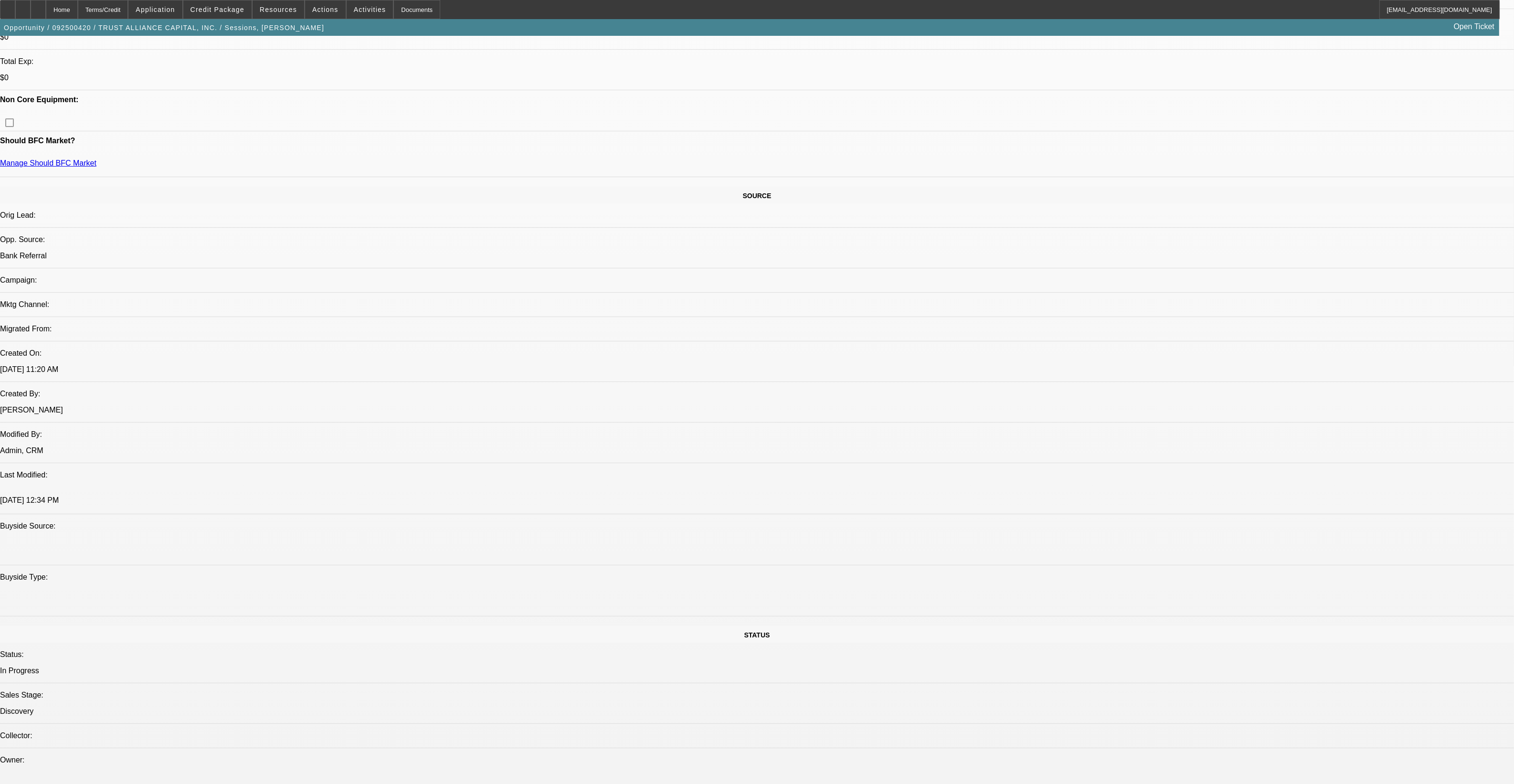
radio input "true"
paste textarea "https://beaconcreditbuilder.beaconfunding.com/opportunity/e79ae4ed-74fb-ef11-be…"
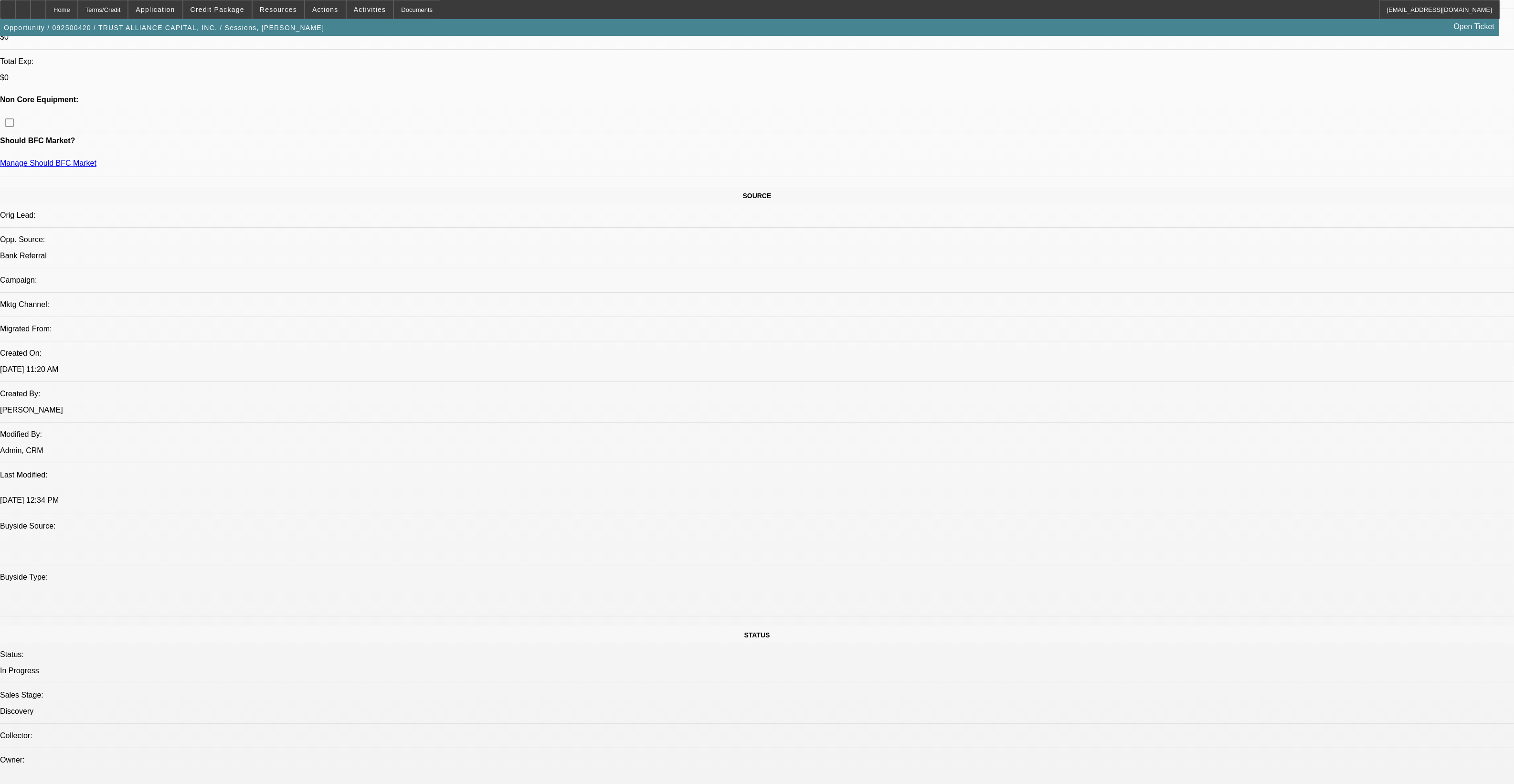
paste textarea "https://beaconcreditbuilder.beaconfunding.com/opportunity/f6e267d8-4200-f011-ba…"
type textarea "Deal 1: https://beaconcreditbuilder.beaconfunding.com/opportunity/e79ae4ed-74fb…"
radio input "true"
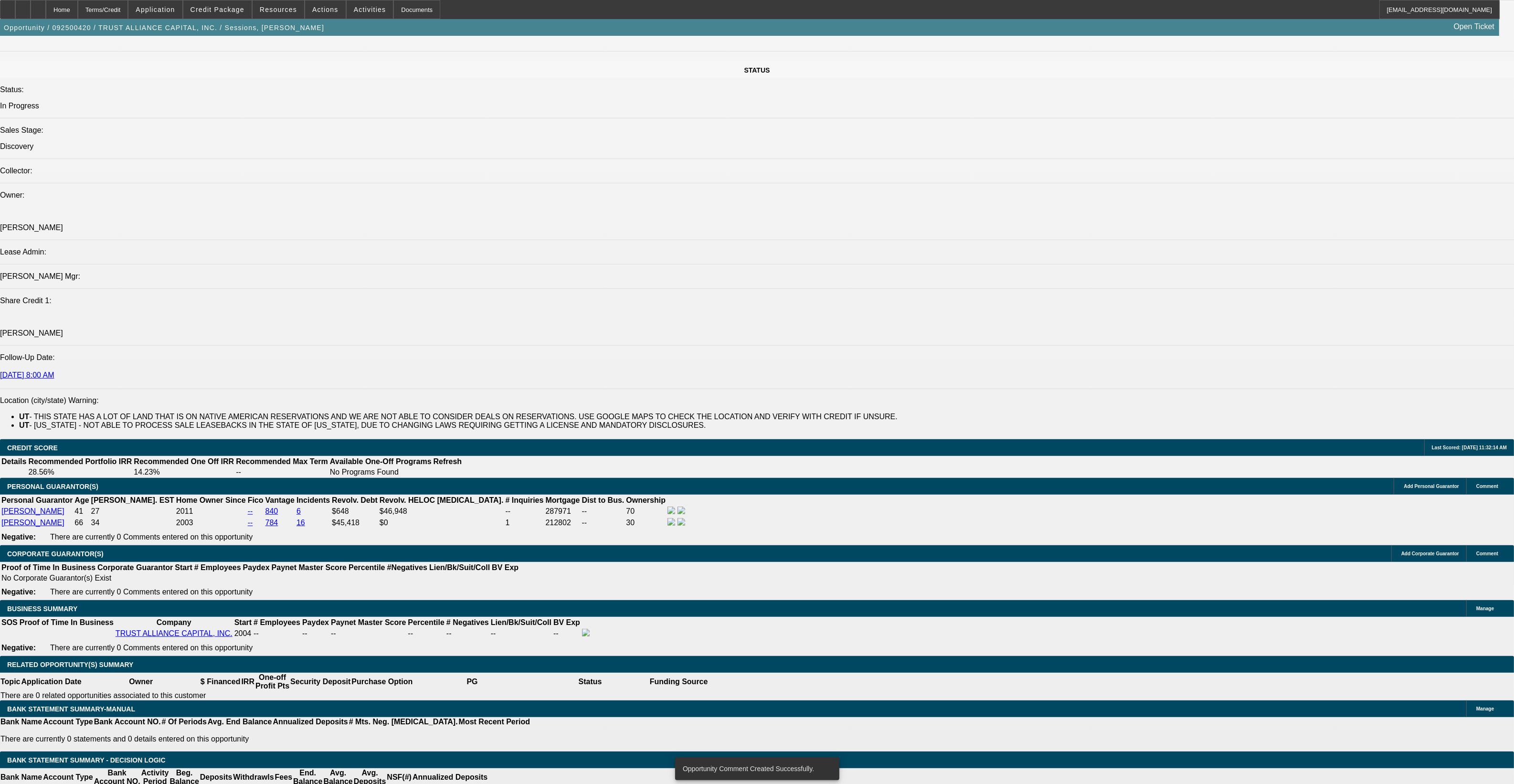
scroll to position [955, 0]
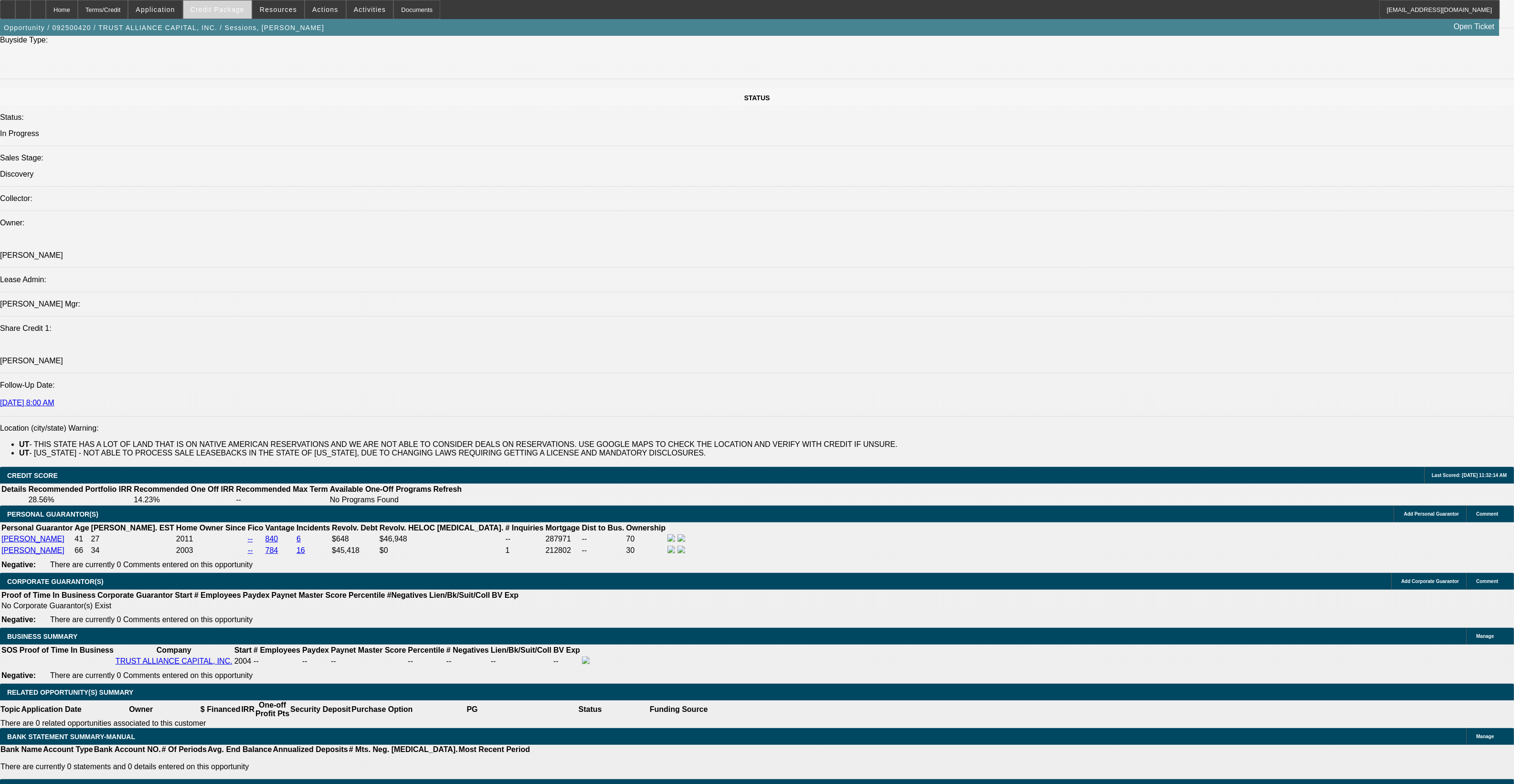
click at [250, 15] on span at bounding box center [218, 9] width 69 height 23
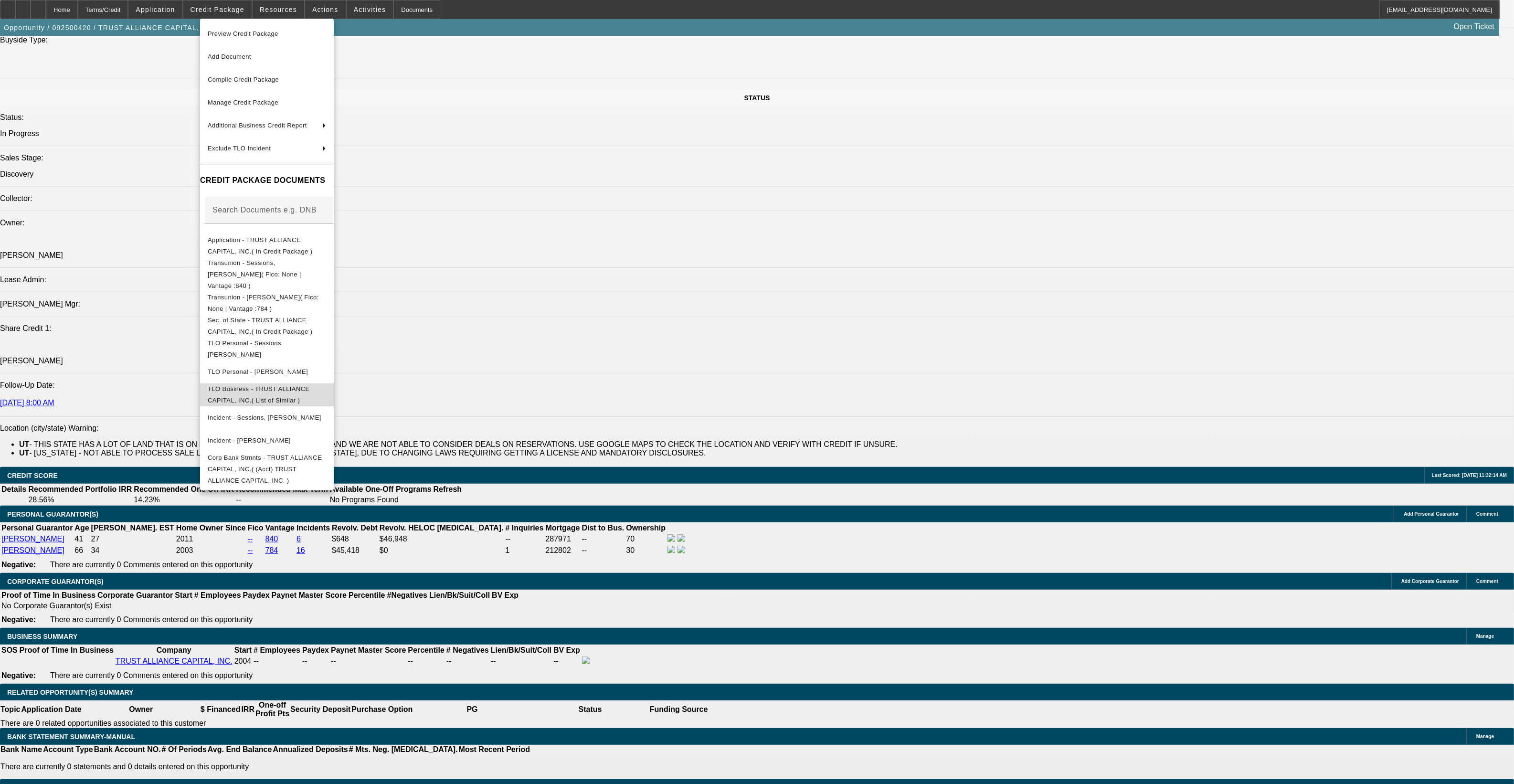
click at [301, 385] on span "TLO Business - TRUST ALLIANCE CAPITAL, INC.( List of Similar )" at bounding box center [259, 394] width 102 height 19
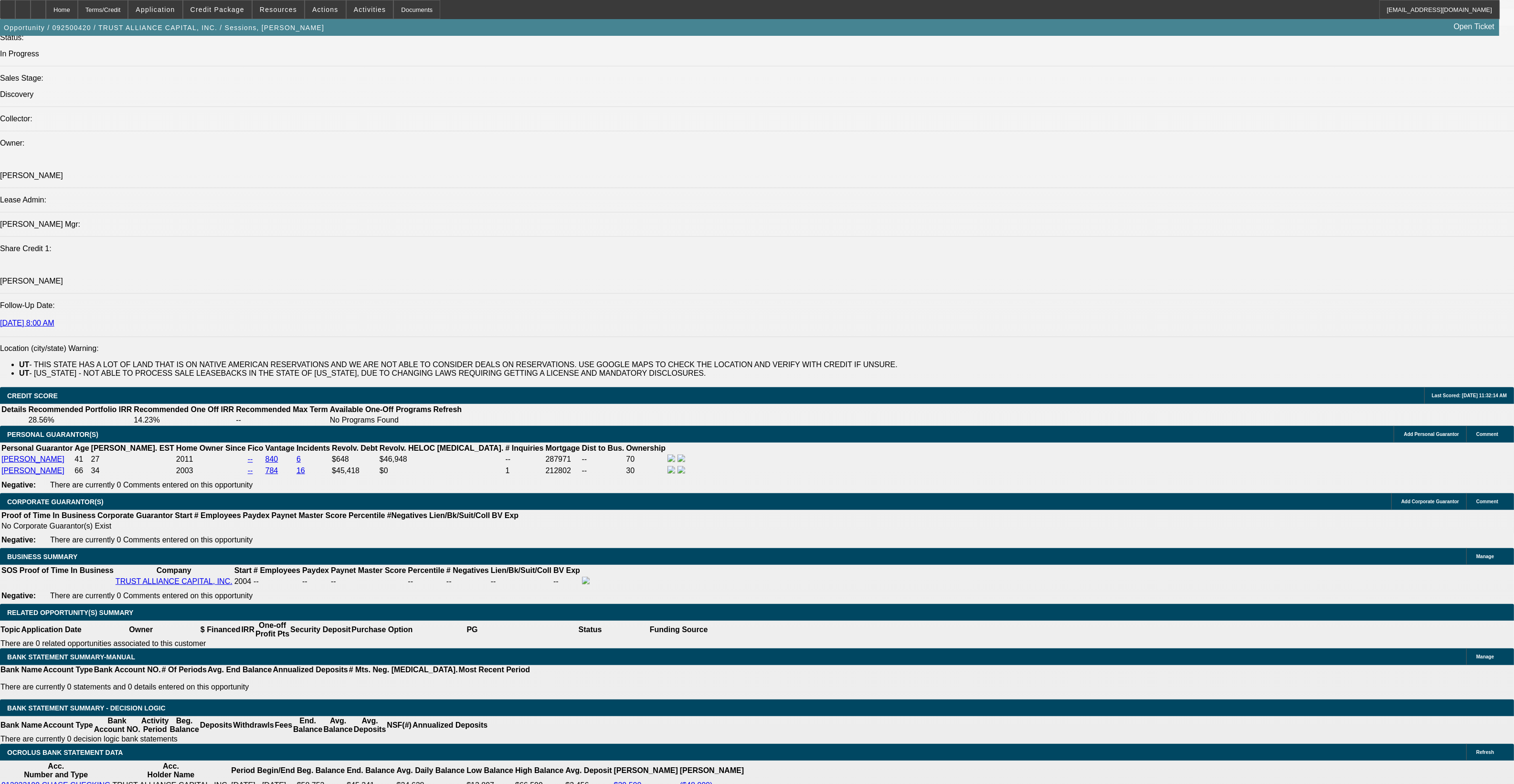
scroll to position [1133, 0]
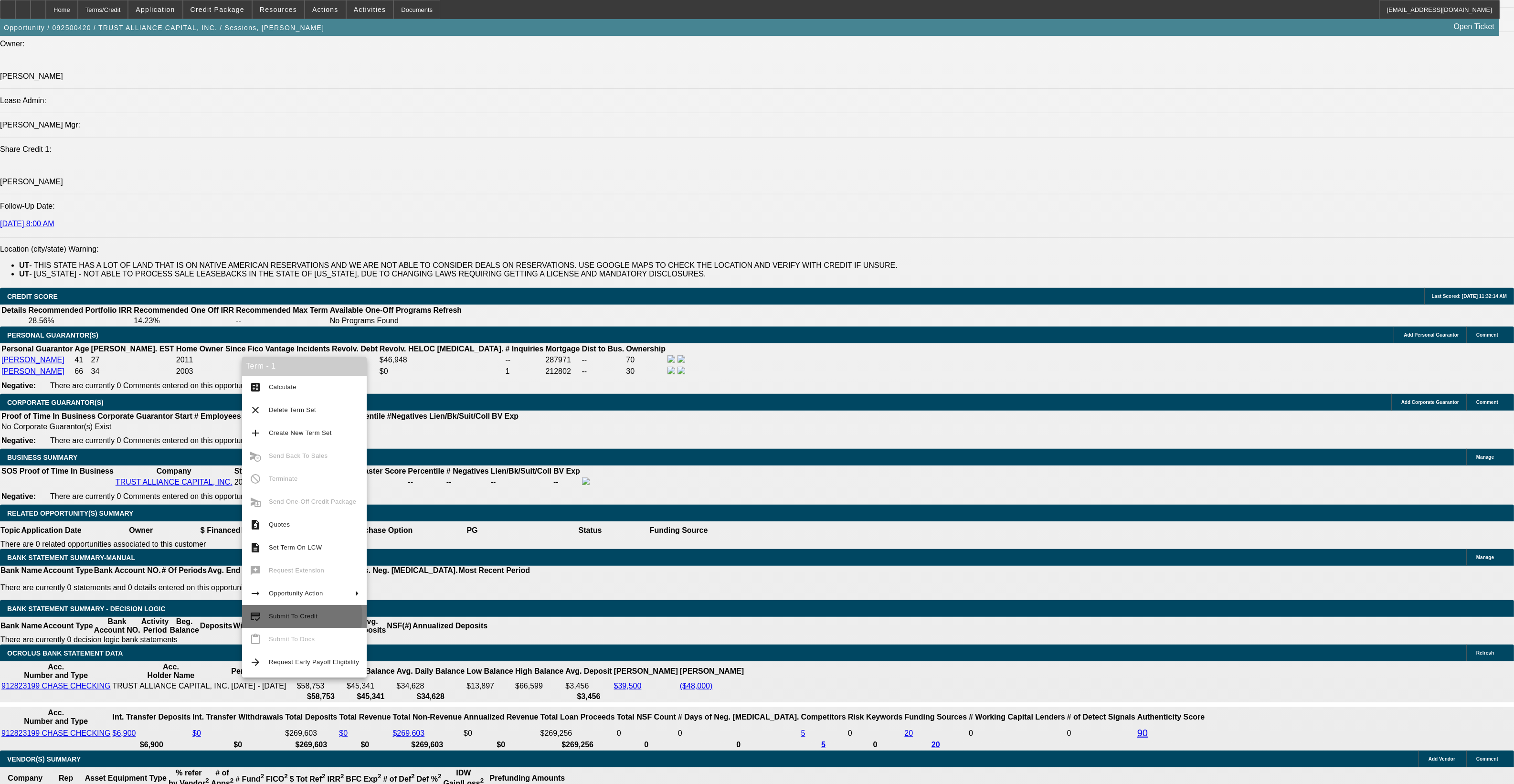
click at [301, 616] on span "Submit To Credit" at bounding box center [293, 616] width 49 height 7
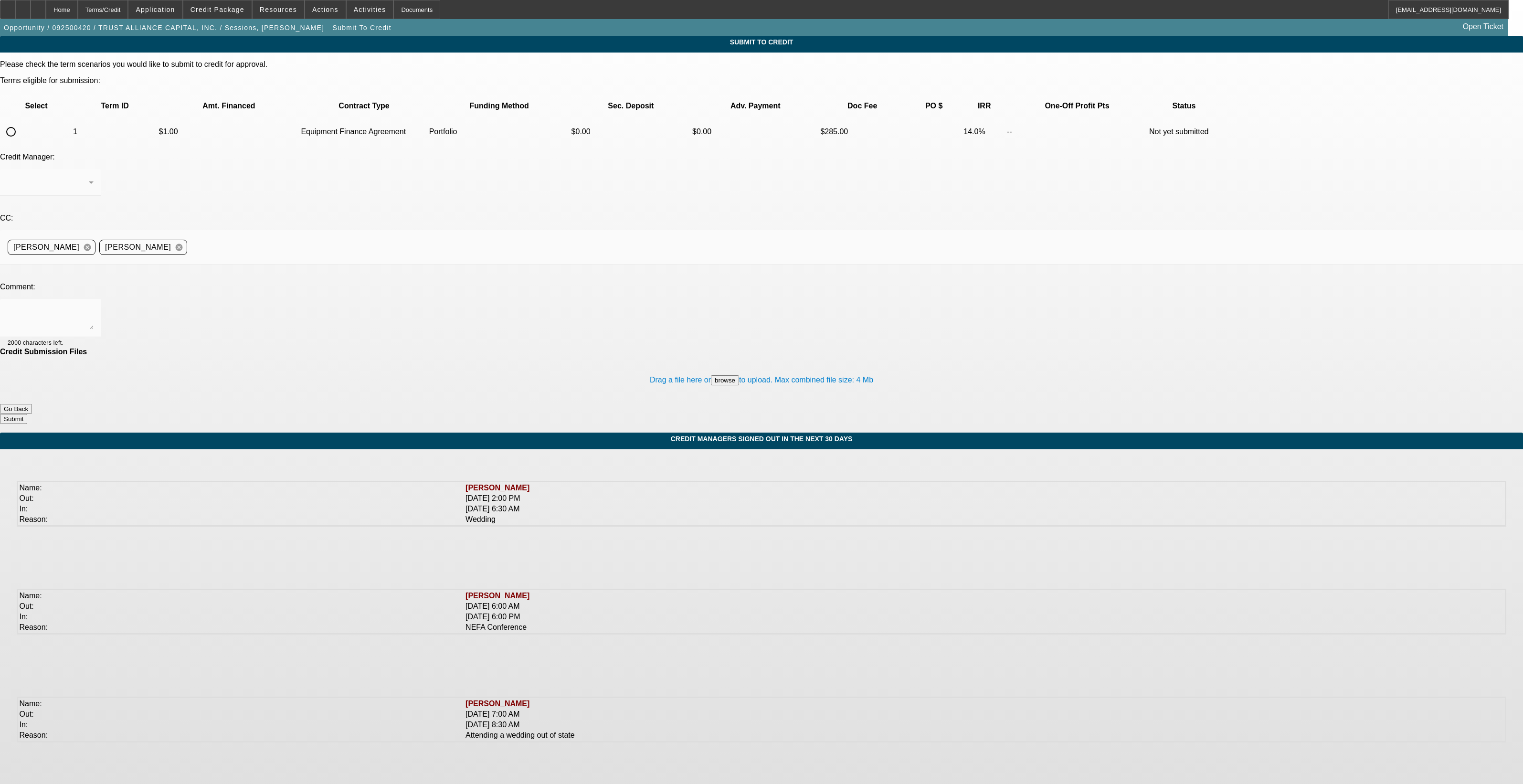
click at [101, 169] on mat-form-field at bounding box center [50, 187] width 101 height 37
click at [20, 122] on input "radio" at bounding box center [11, 132] width 19 height 19
radio input "true"
click at [89, 177] on div "Arida, George" at bounding box center [48, 183] width 82 height 11
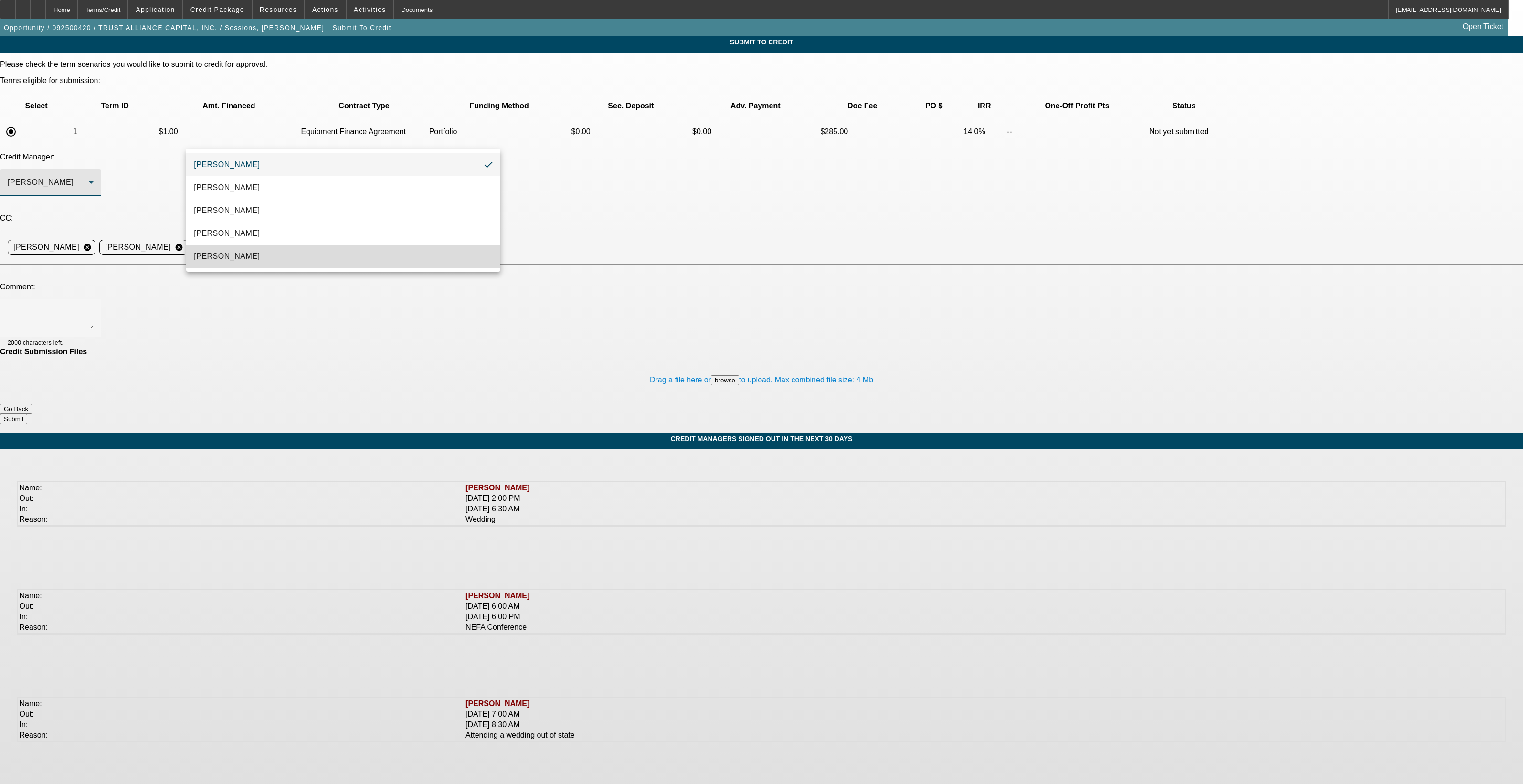
click at [256, 254] on mat-option "[PERSON_NAME]" at bounding box center [343, 256] width 314 height 23
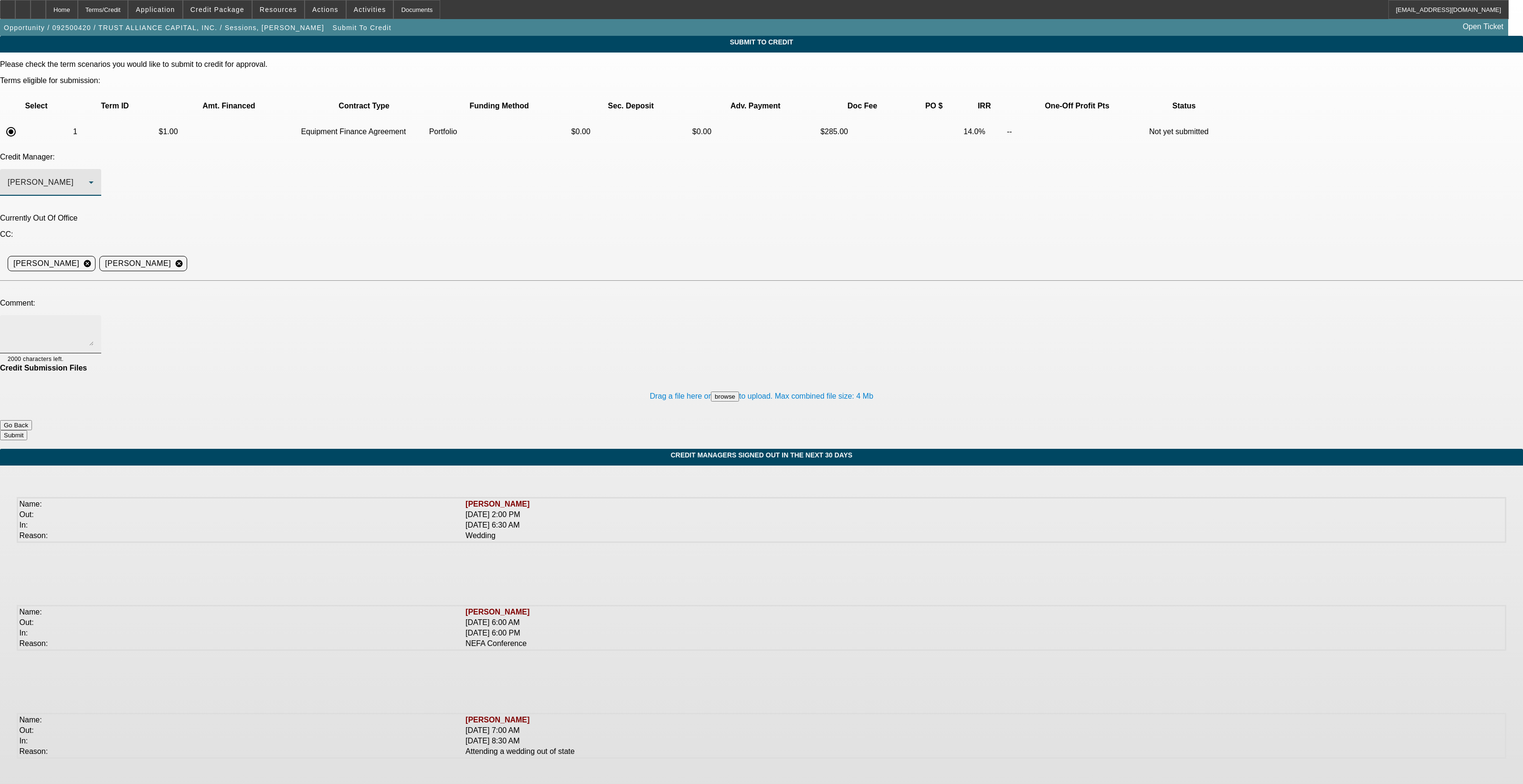
click at [94, 322] on textarea at bounding box center [50, 334] width 86 height 23
type textarea "Sam - Buyside Source for review. We have funded two deals with them already and…"
click at [27, 430] on button "Submit" at bounding box center [13, 435] width 27 height 10
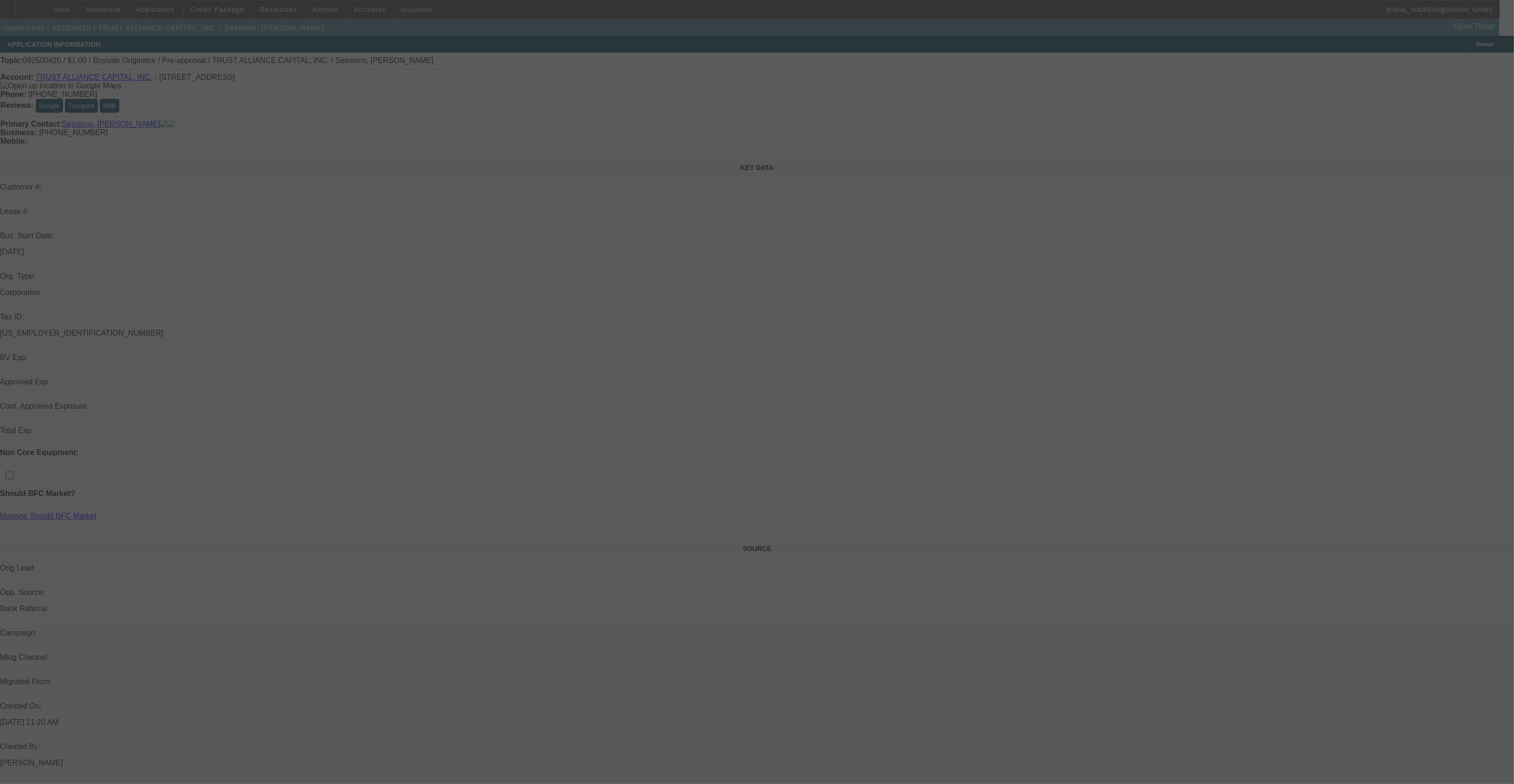
select select "0"
select select "2"
select select "0"
select select "6"
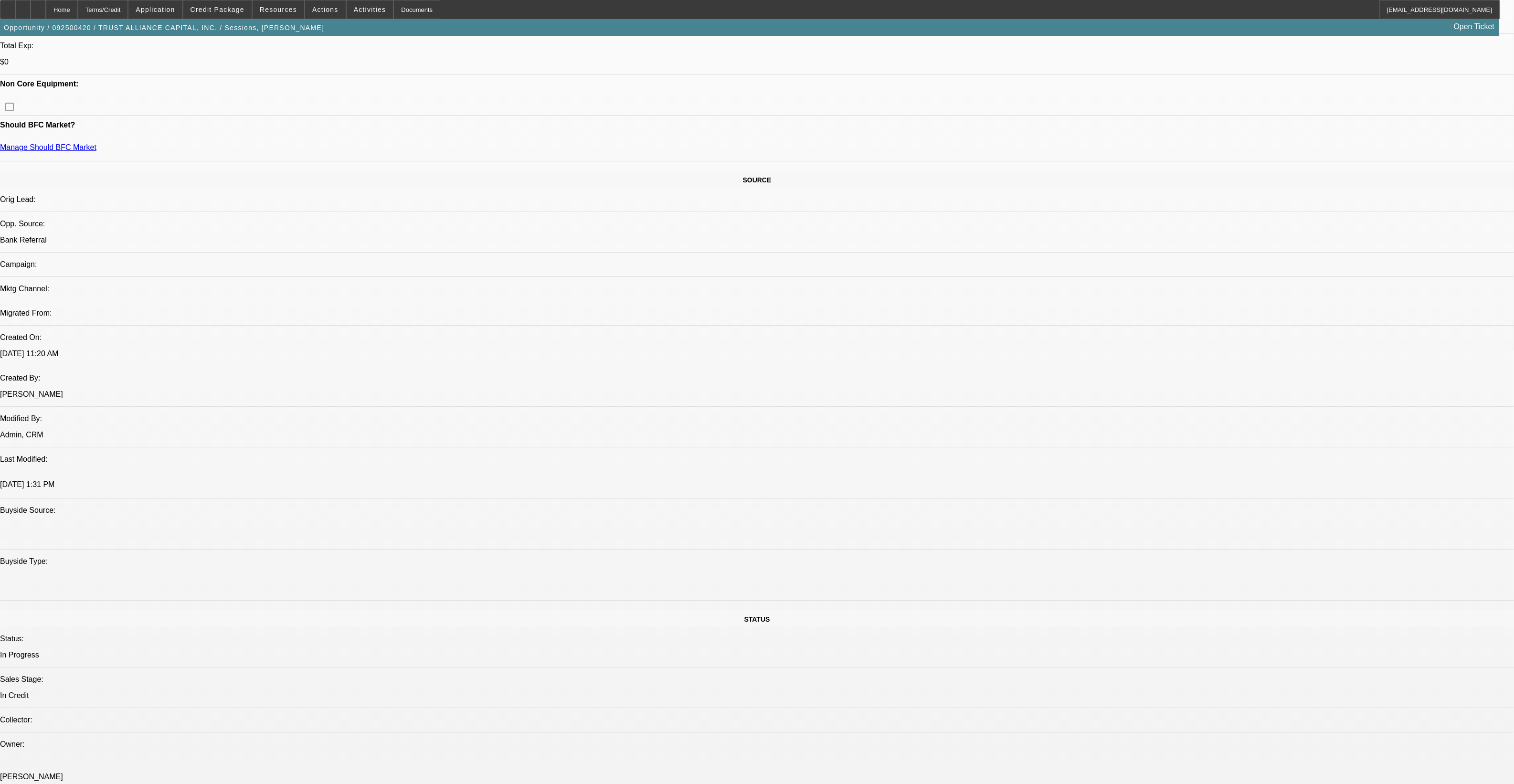
scroll to position [493, 0]
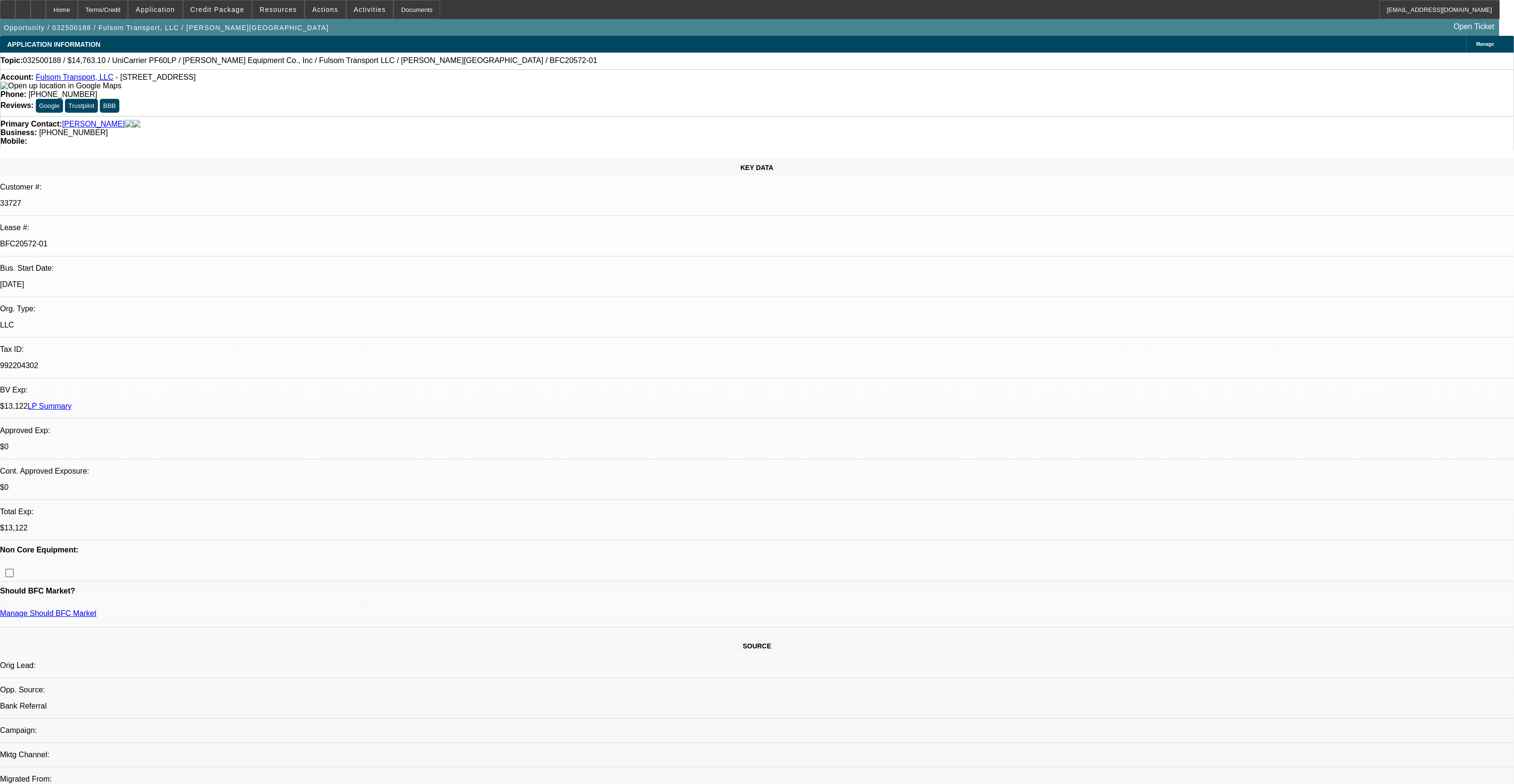
select select "0"
select select "2"
select select "0.1"
select select "0"
select select "2"
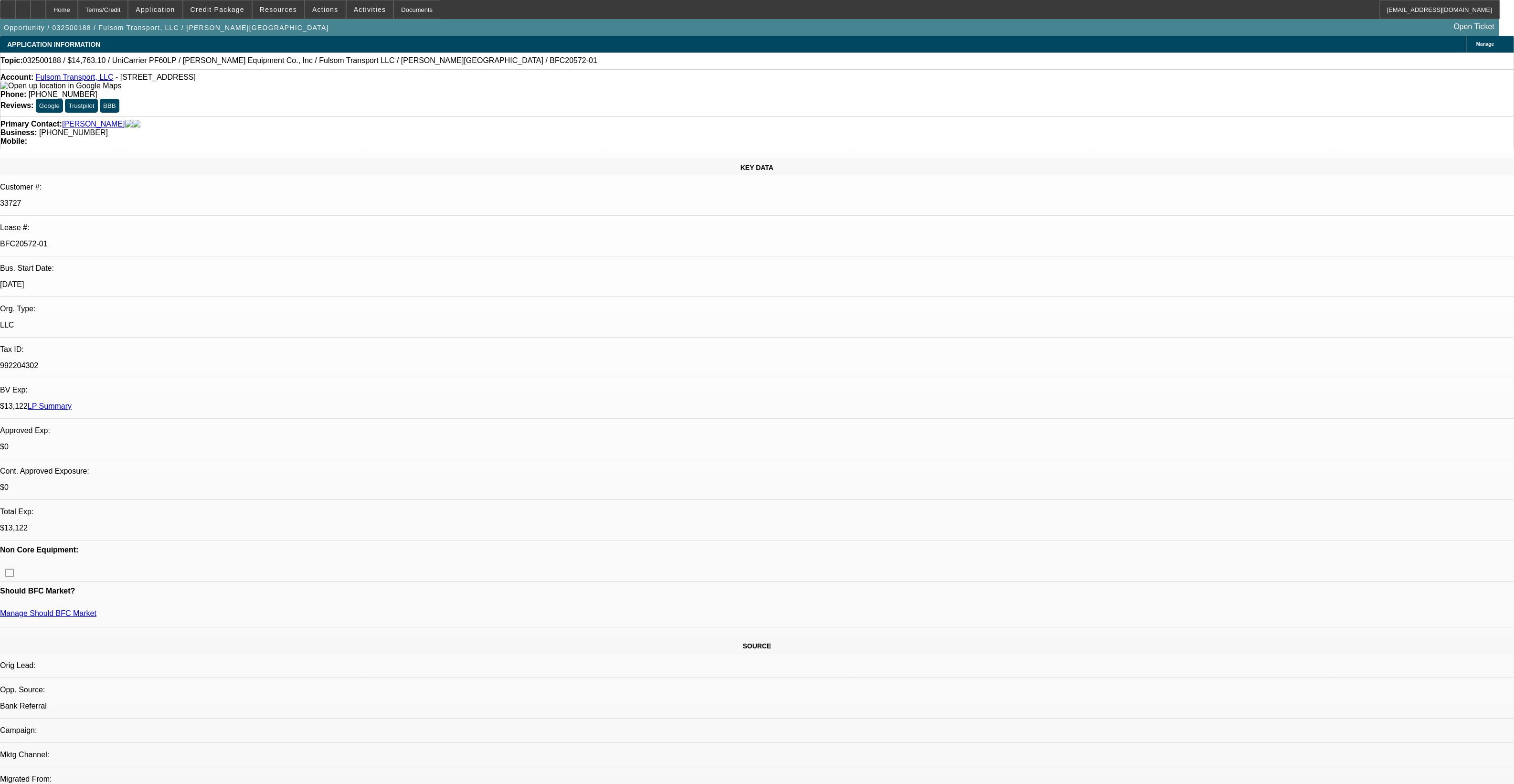
select select "0.1"
select select "0"
select select "2"
select select "0.1"
select select "0"
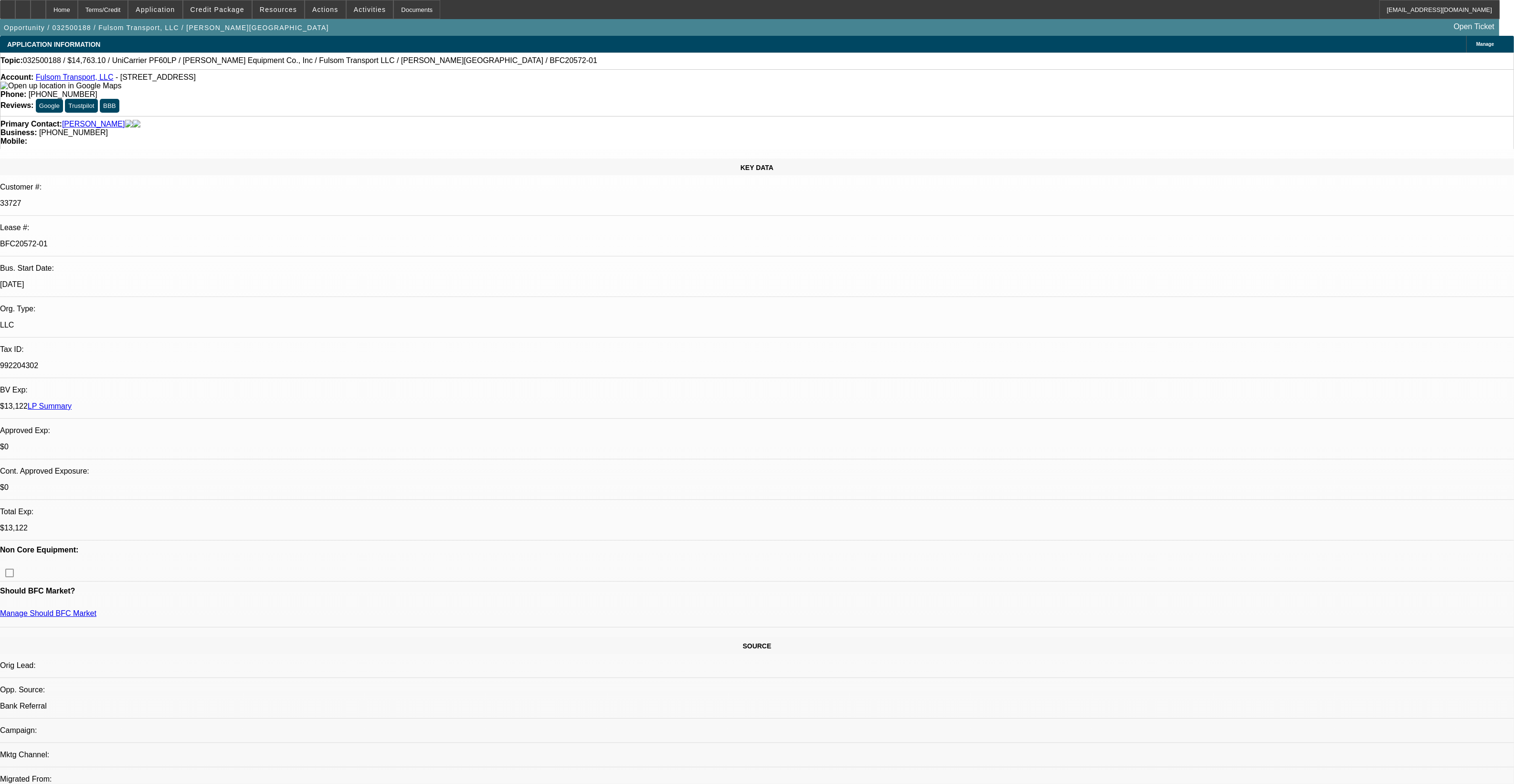
select select "2"
select select "0.1"
select select "1"
select select "2"
select select "4"
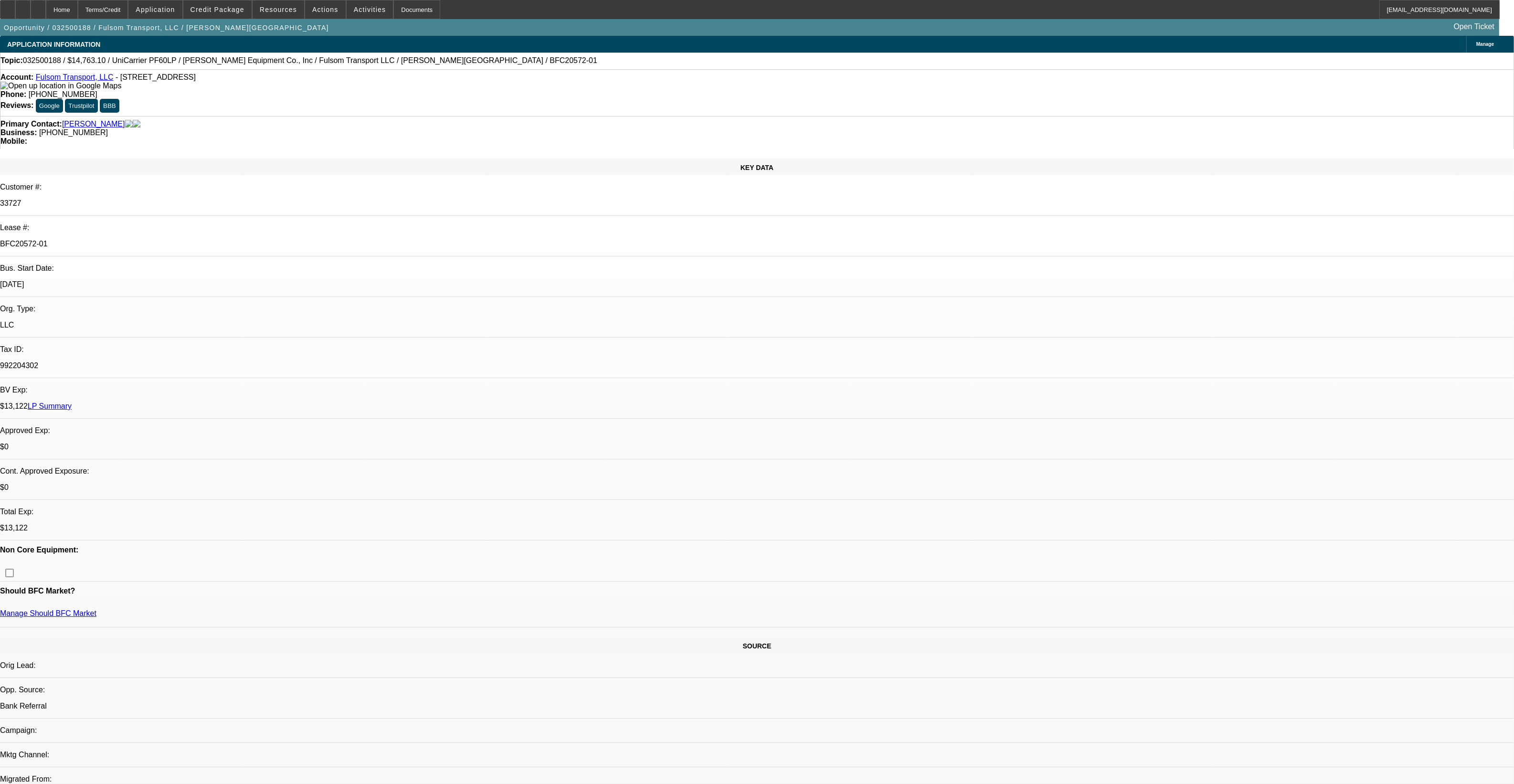
select select "1"
select select "2"
select select "4"
select select "1"
select select "2"
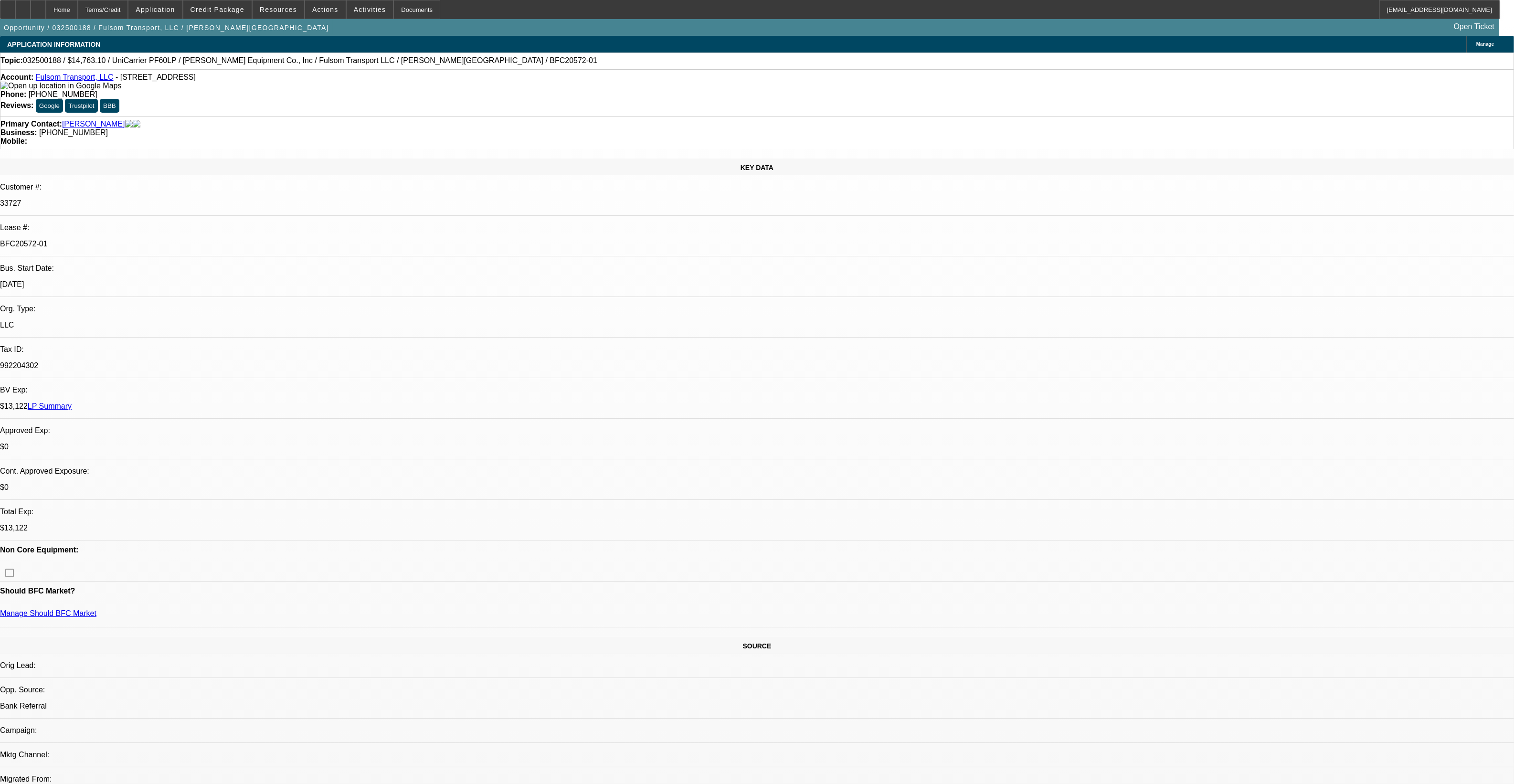
select select "4"
select select "1"
select select "2"
select select "4"
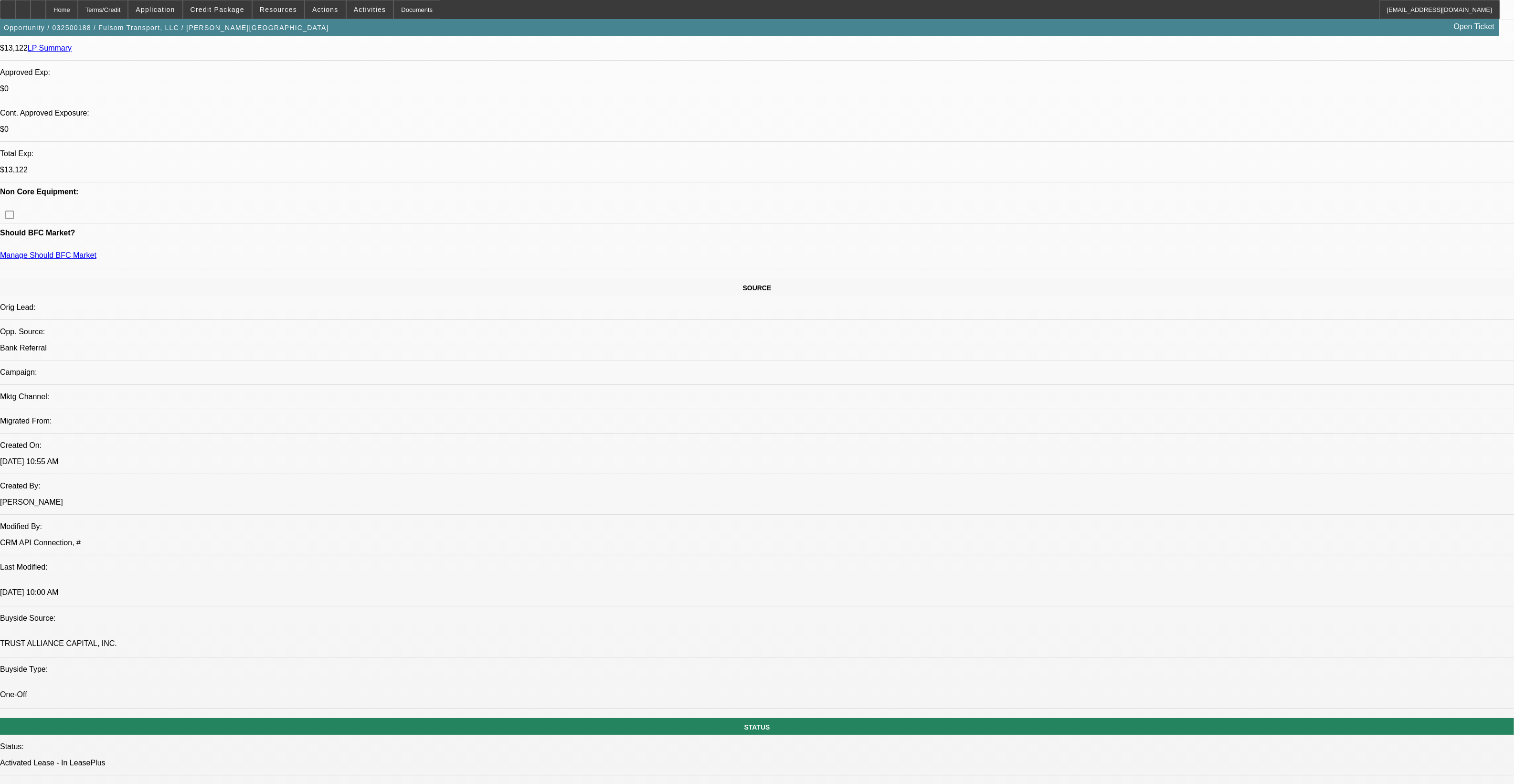
scroll to position [179, 0]
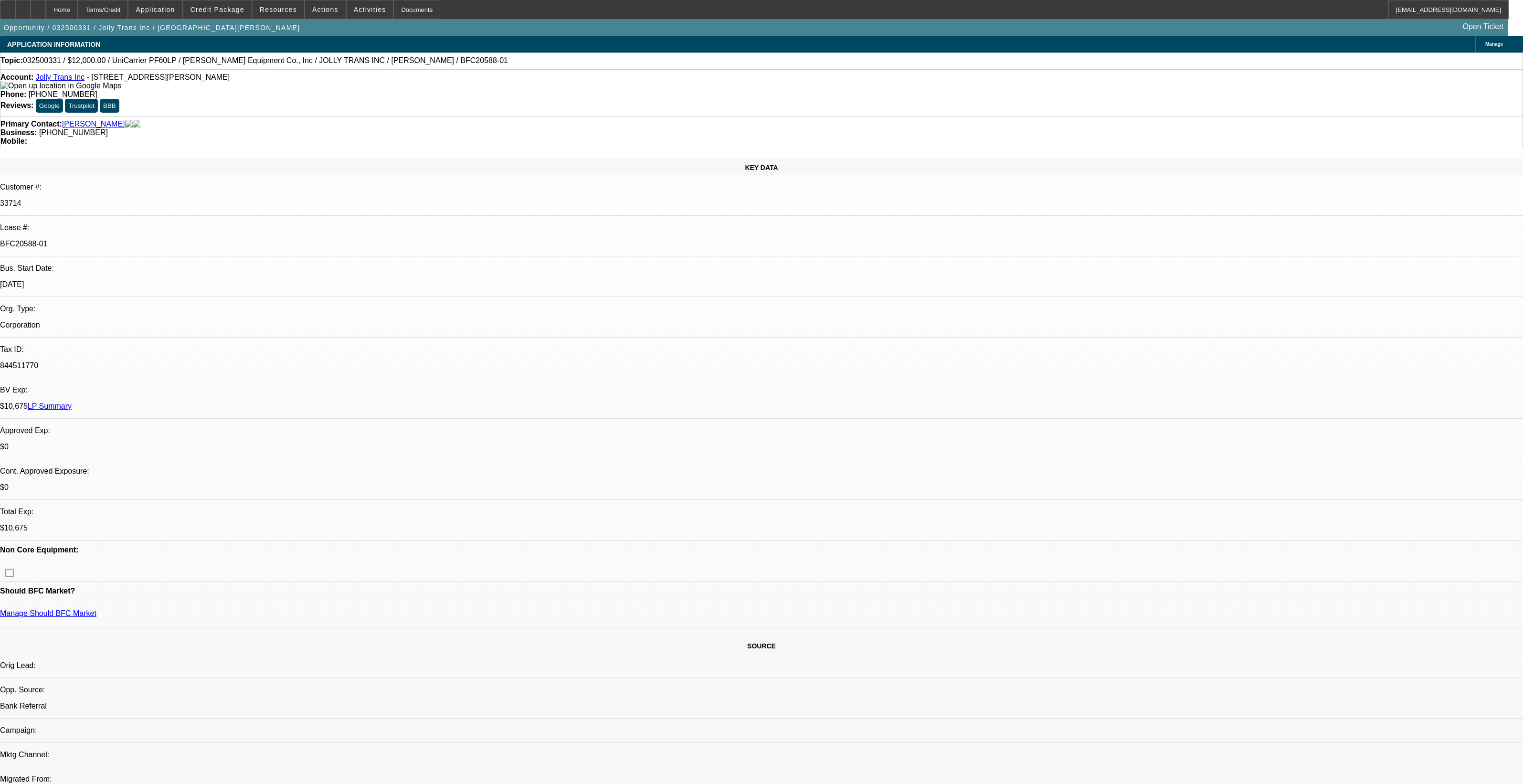
select select "0"
select select "2"
select select "0.1"
select select "0"
select select "2"
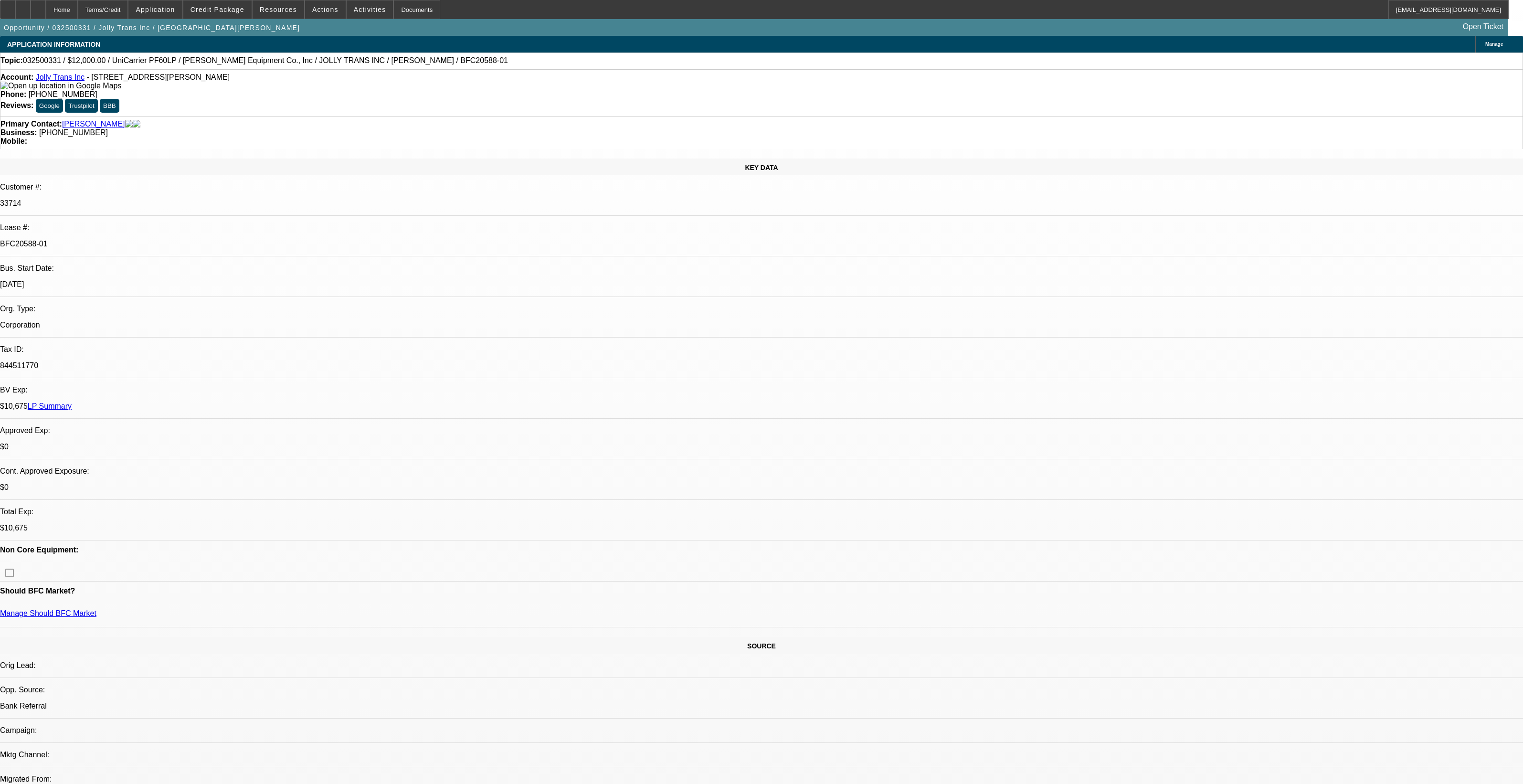
select select "0.1"
select select "0"
select select "2"
select select "0.1"
select select "0"
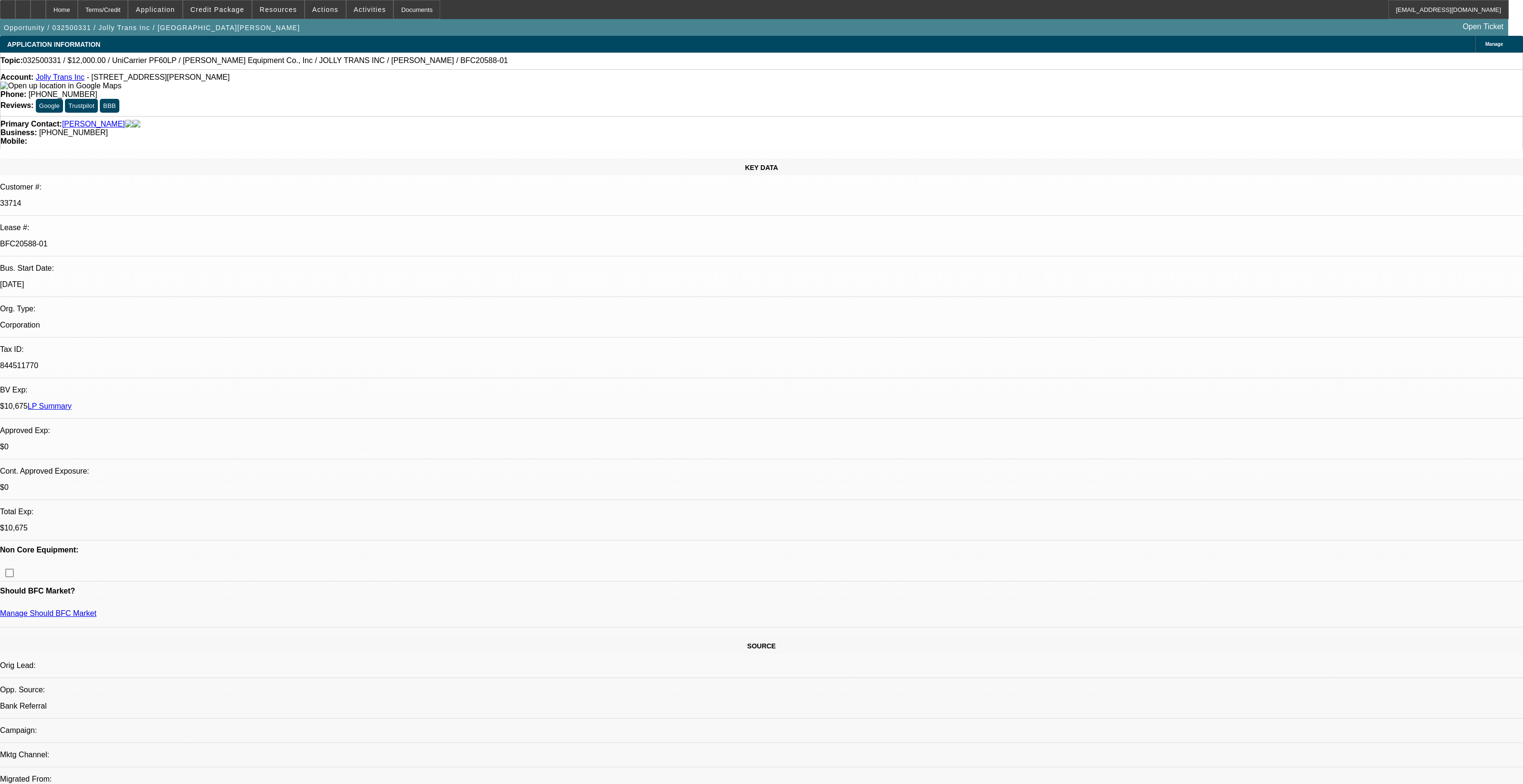
select select "2"
select select "0.1"
select select "1"
select select "2"
select select "4"
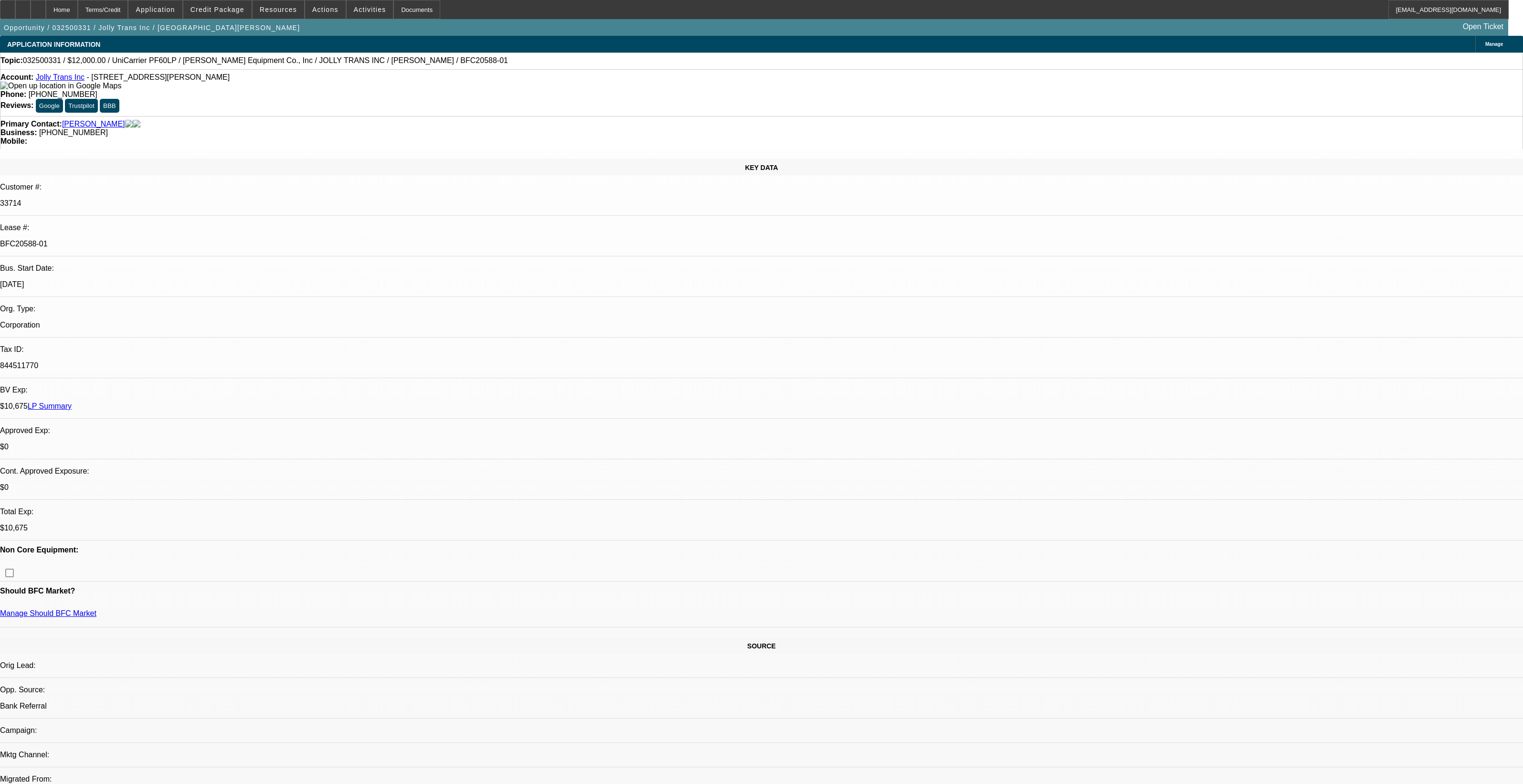
select select "1"
select select "2"
select select "4"
select select "1"
select select "2"
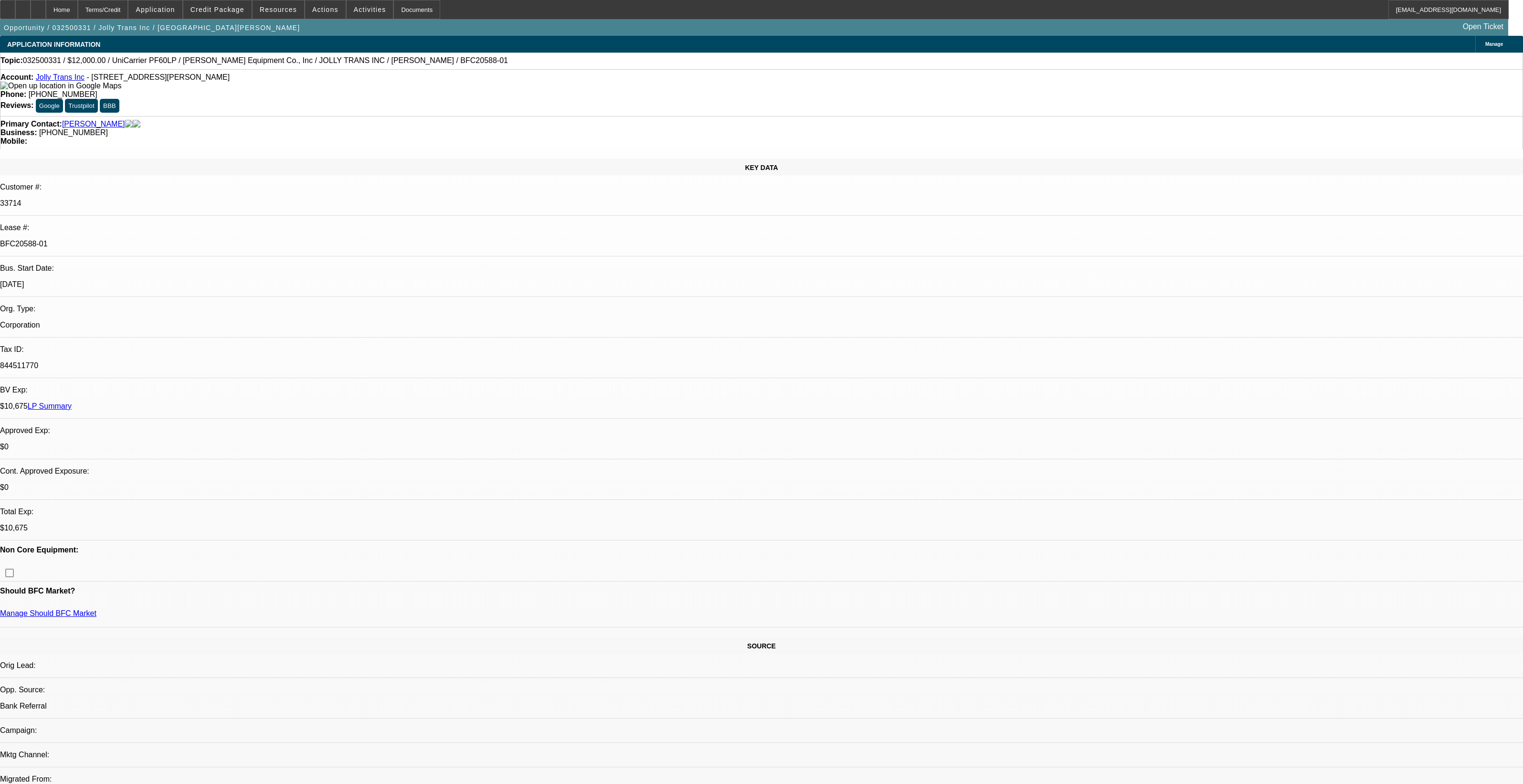
select select "4"
select select "1"
select select "2"
select select "4"
